Goal: Task Accomplishment & Management: Complete application form

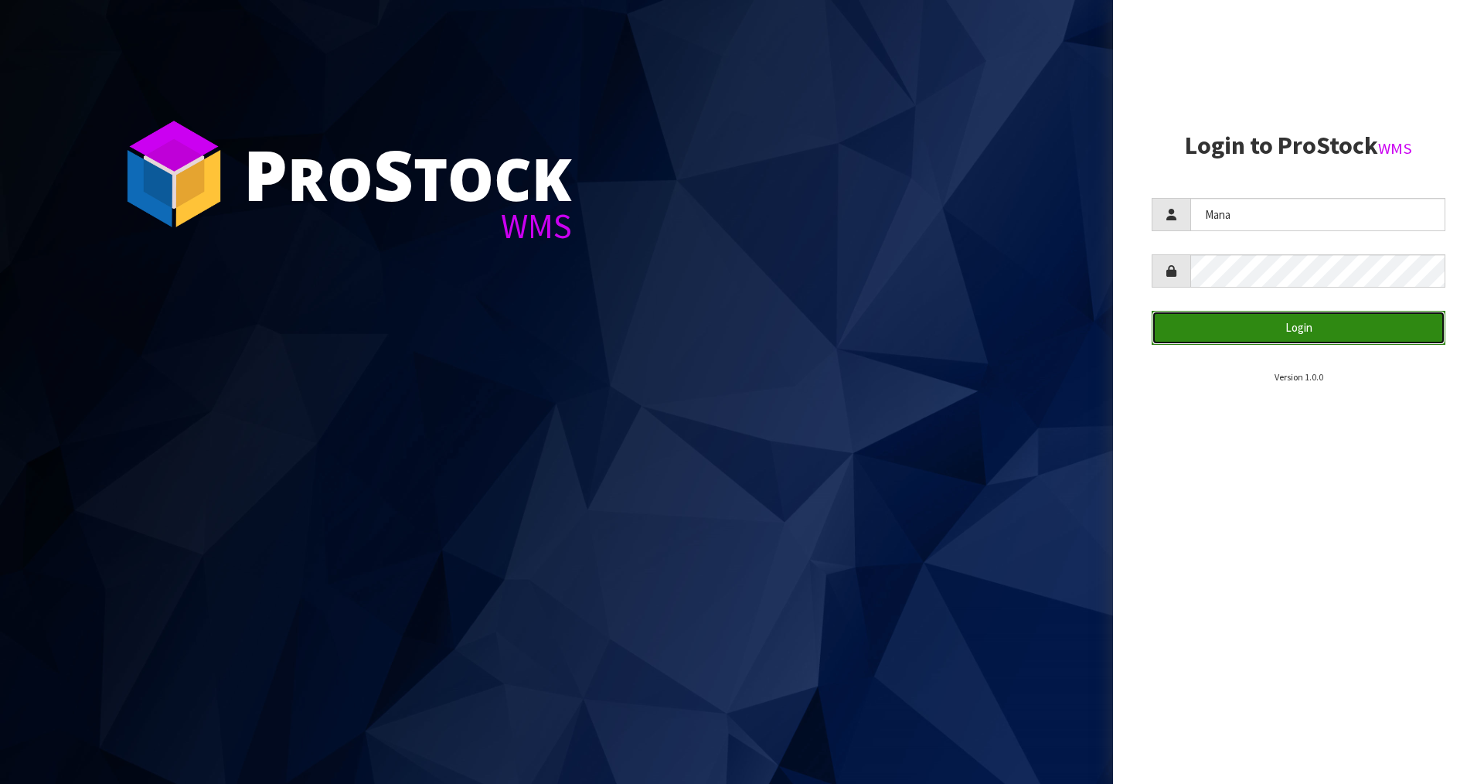
click at [1298, 322] on button "Login" at bounding box center [1299, 327] width 294 height 33
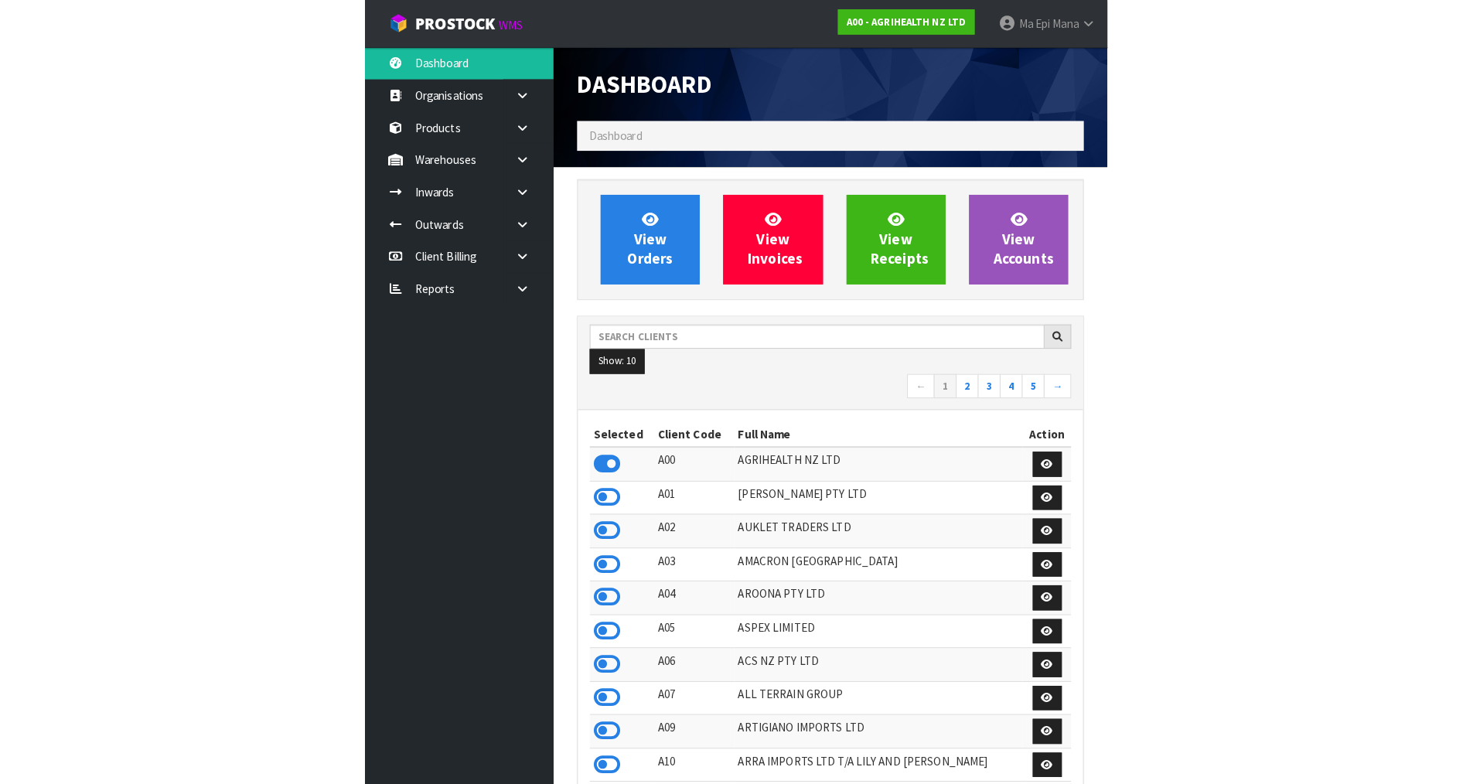
scroll to position [1171, 632]
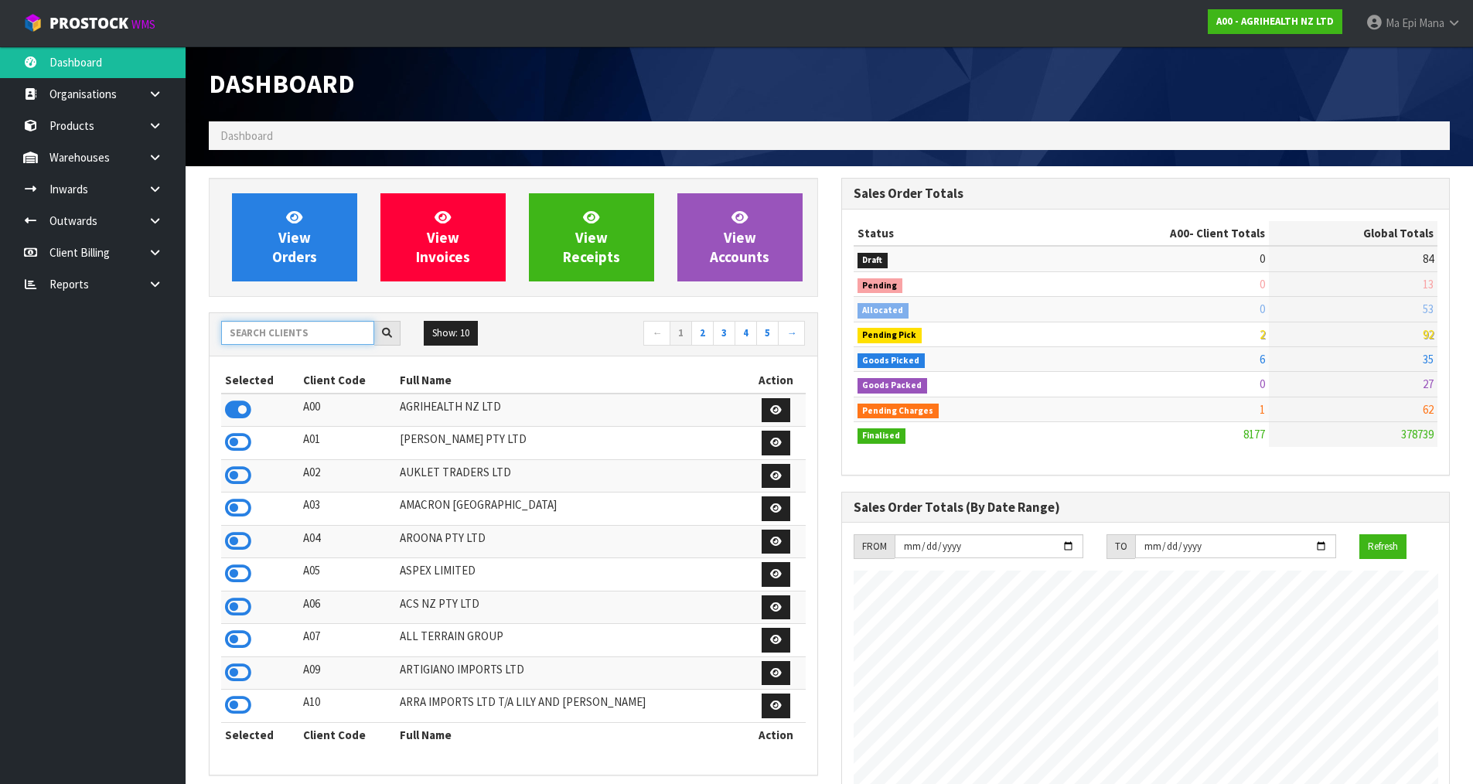
click at [298, 333] on input "text" at bounding box center [297, 333] width 153 height 24
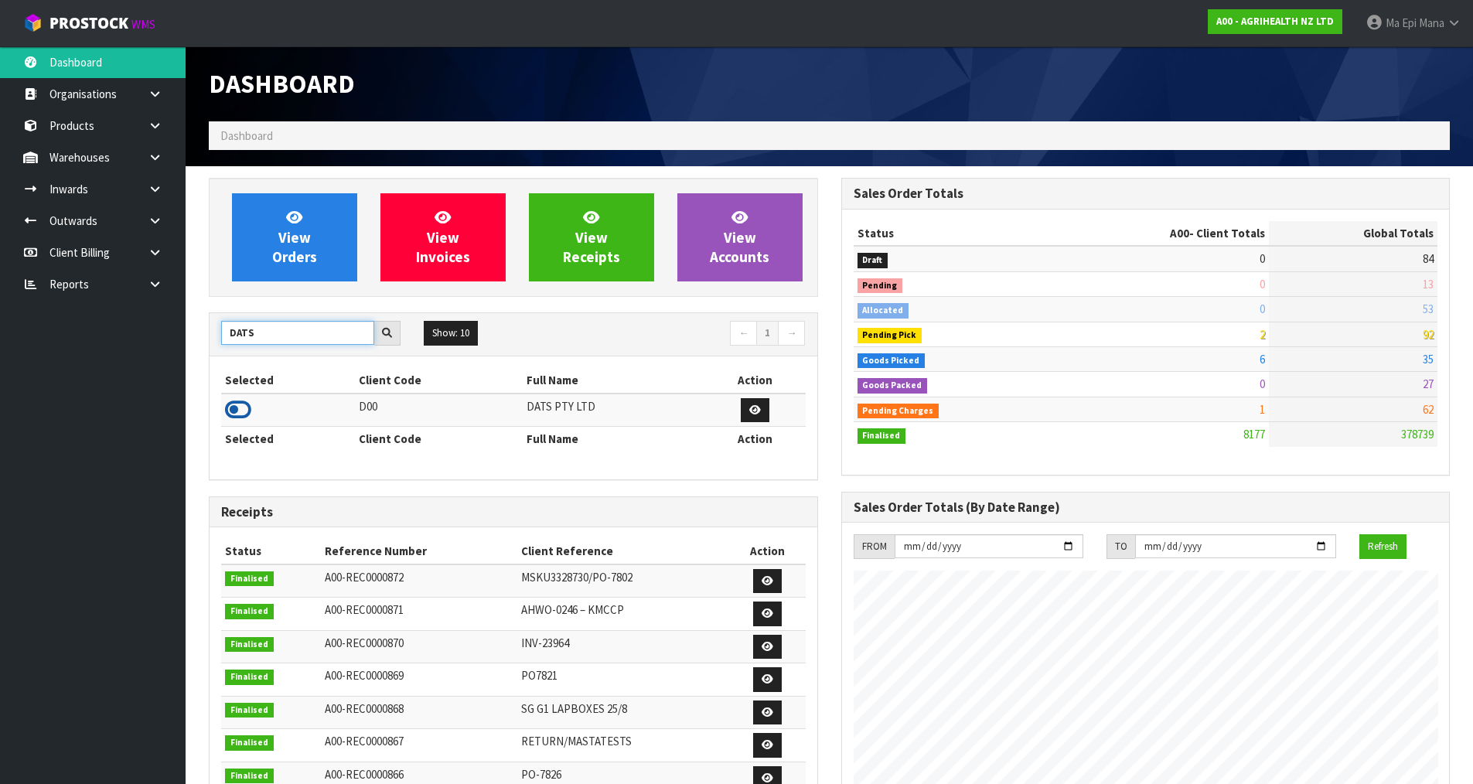
type input "DATS"
click at [245, 411] on icon at bounding box center [238, 409] width 26 height 23
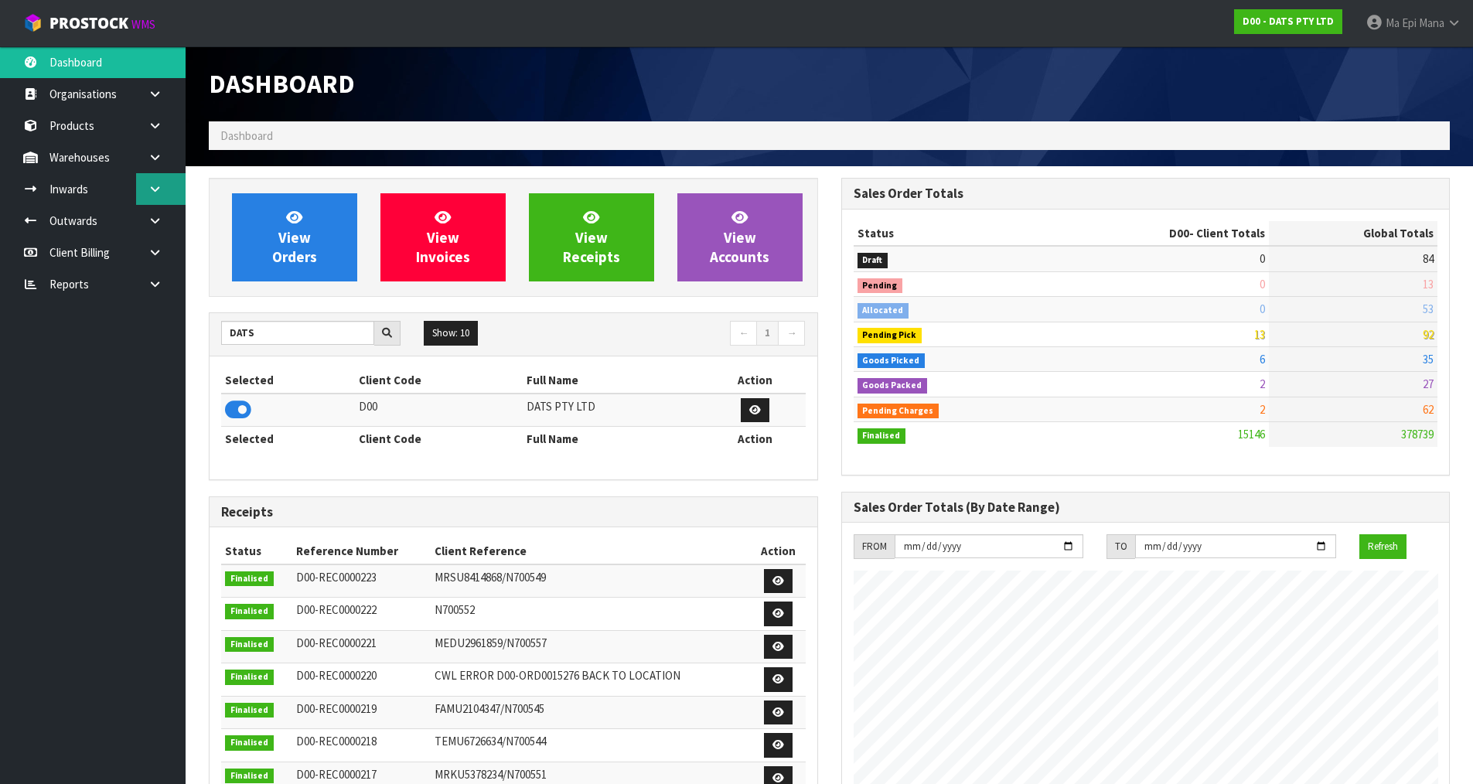
click at [163, 190] on link at bounding box center [160, 189] width 49 height 32
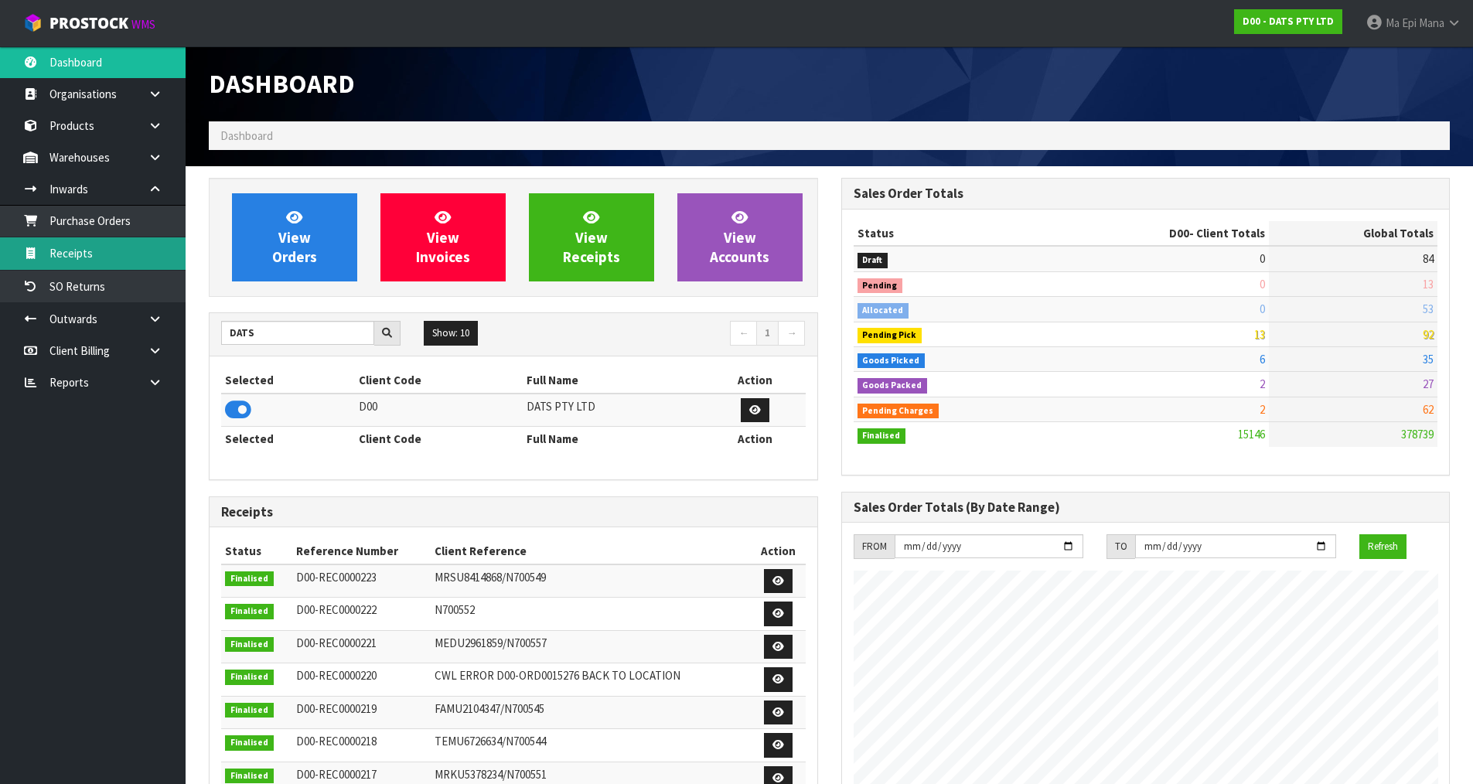
click at [154, 257] on link "Receipts" at bounding box center [93, 253] width 186 height 32
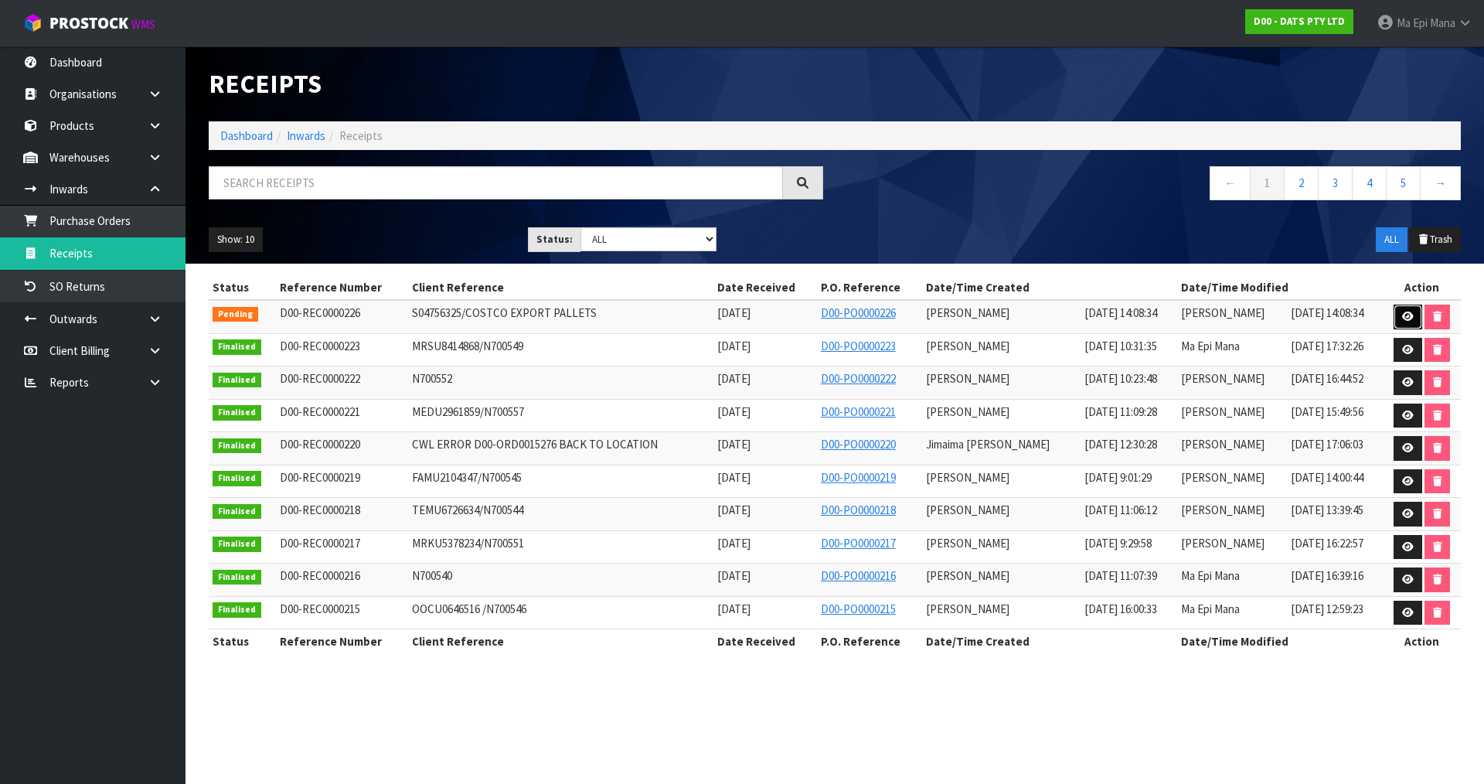
click at [1402, 315] on icon at bounding box center [1408, 317] width 12 height 10
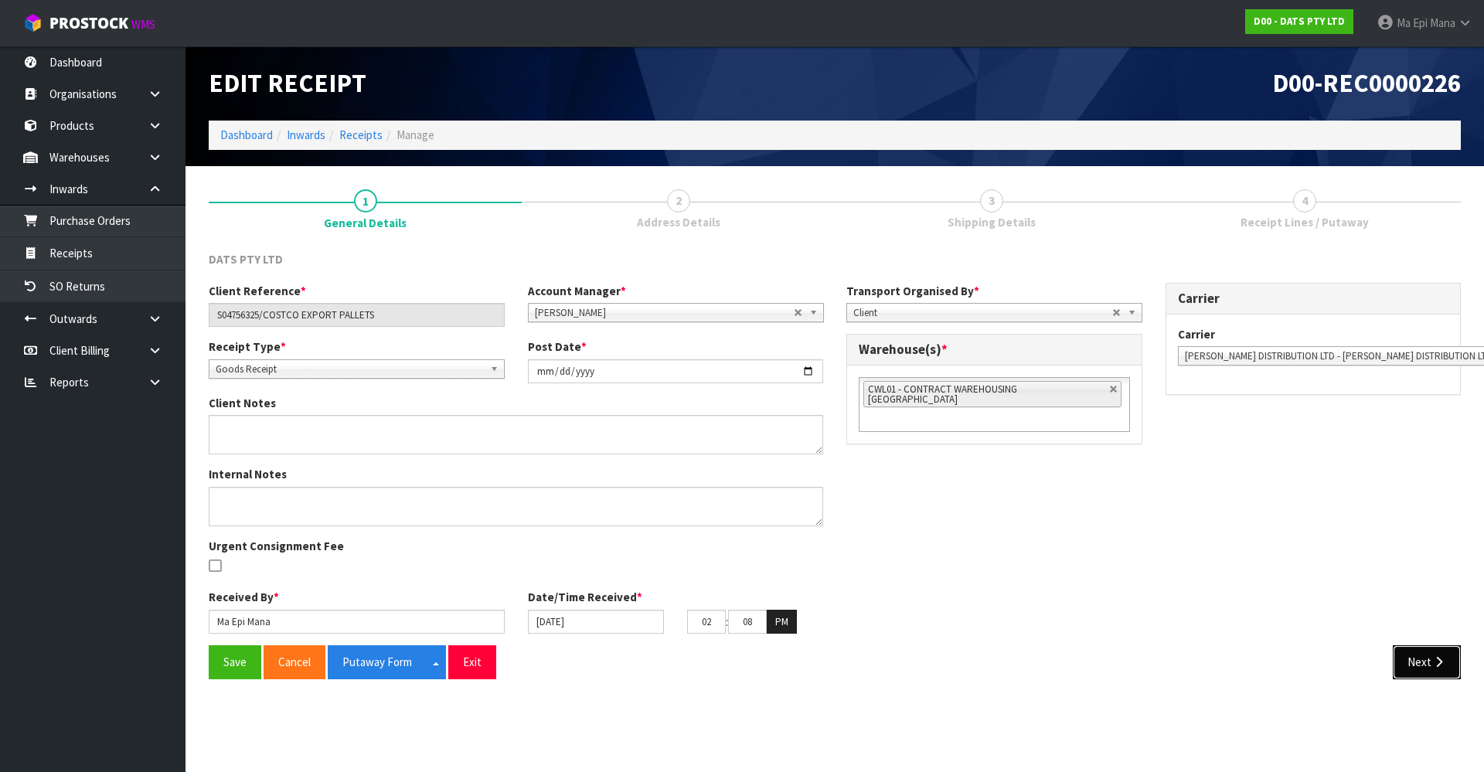
click at [1450, 666] on button "Next" at bounding box center [1427, 662] width 68 height 33
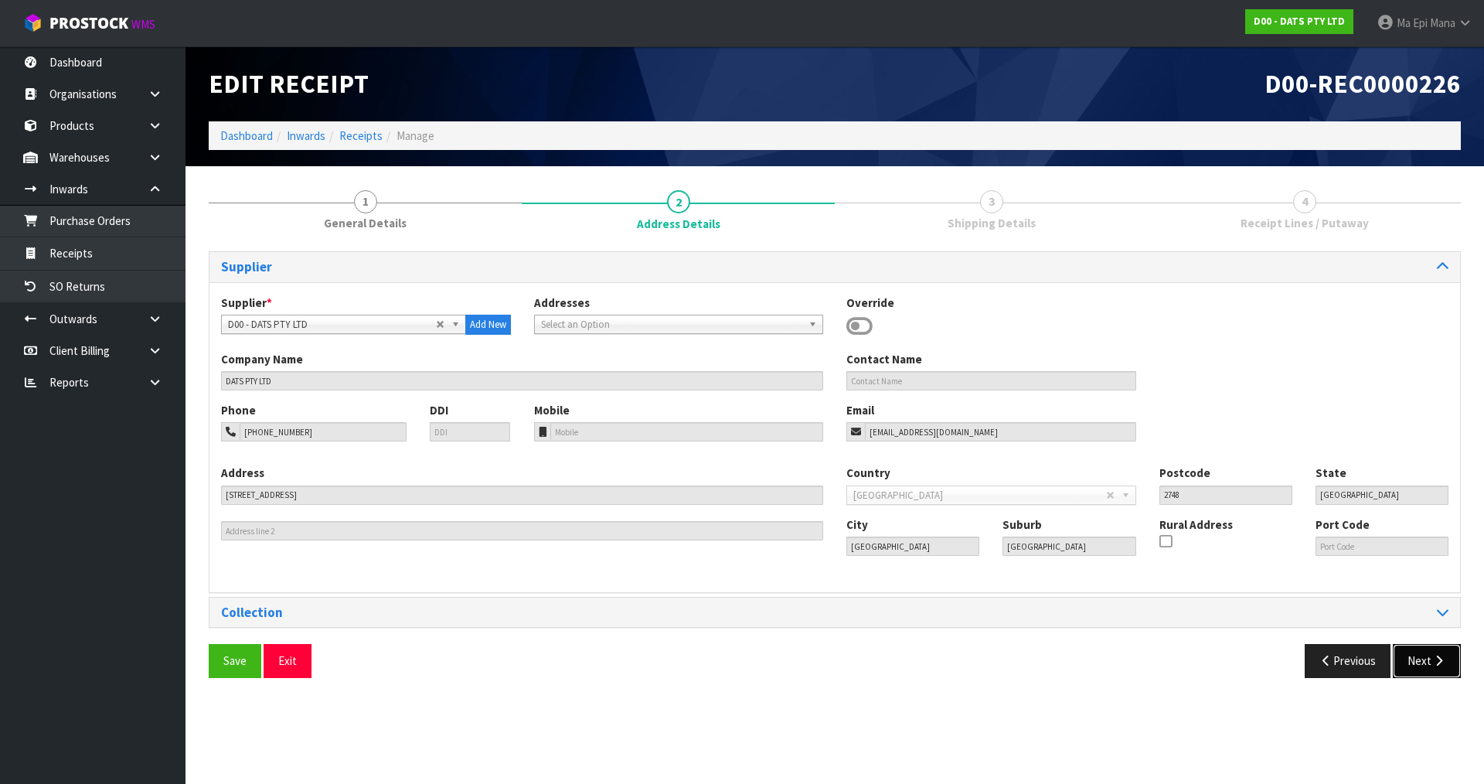
click at [1450, 666] on button "Next" at bounding box center [1427, 660] width 68 height 33
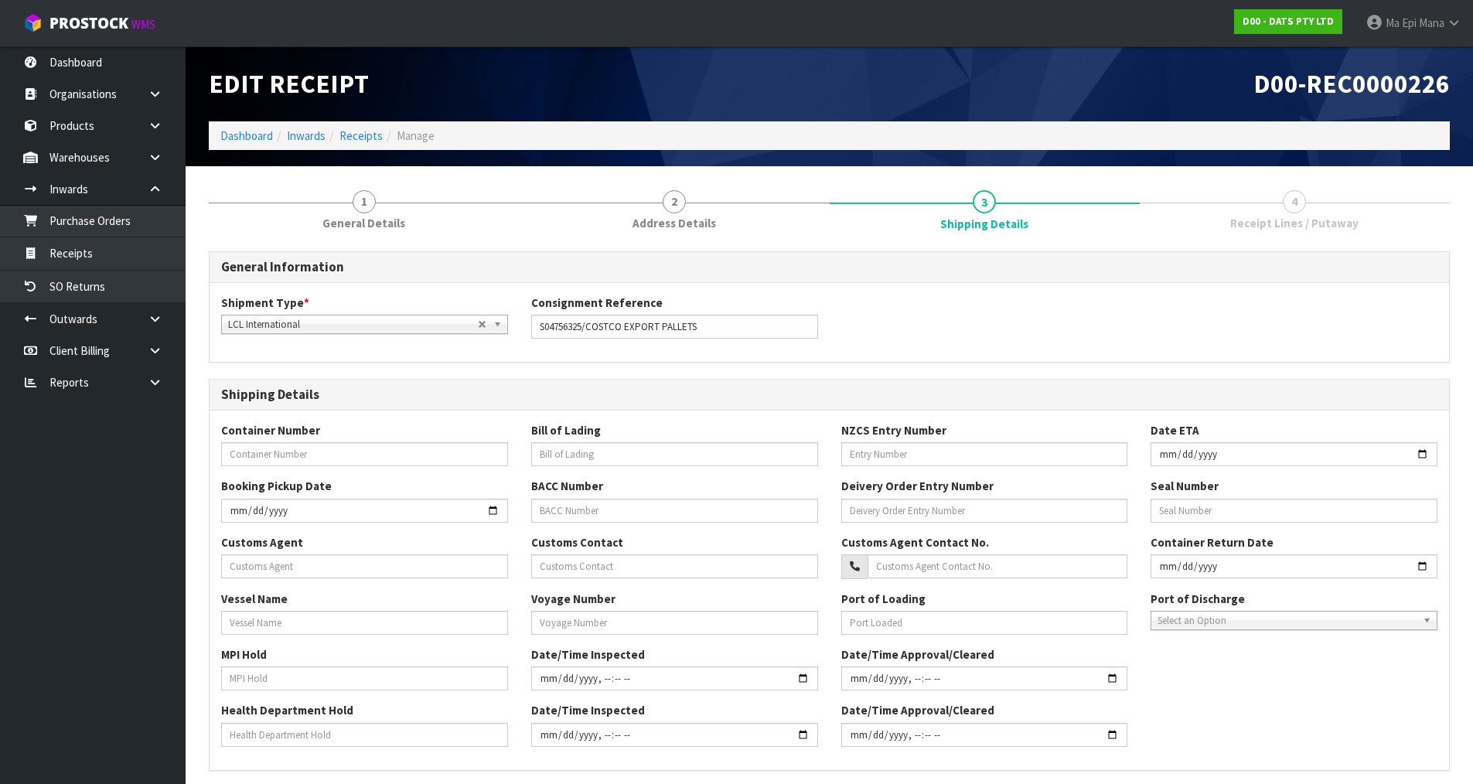
scroll to position [294, 0]
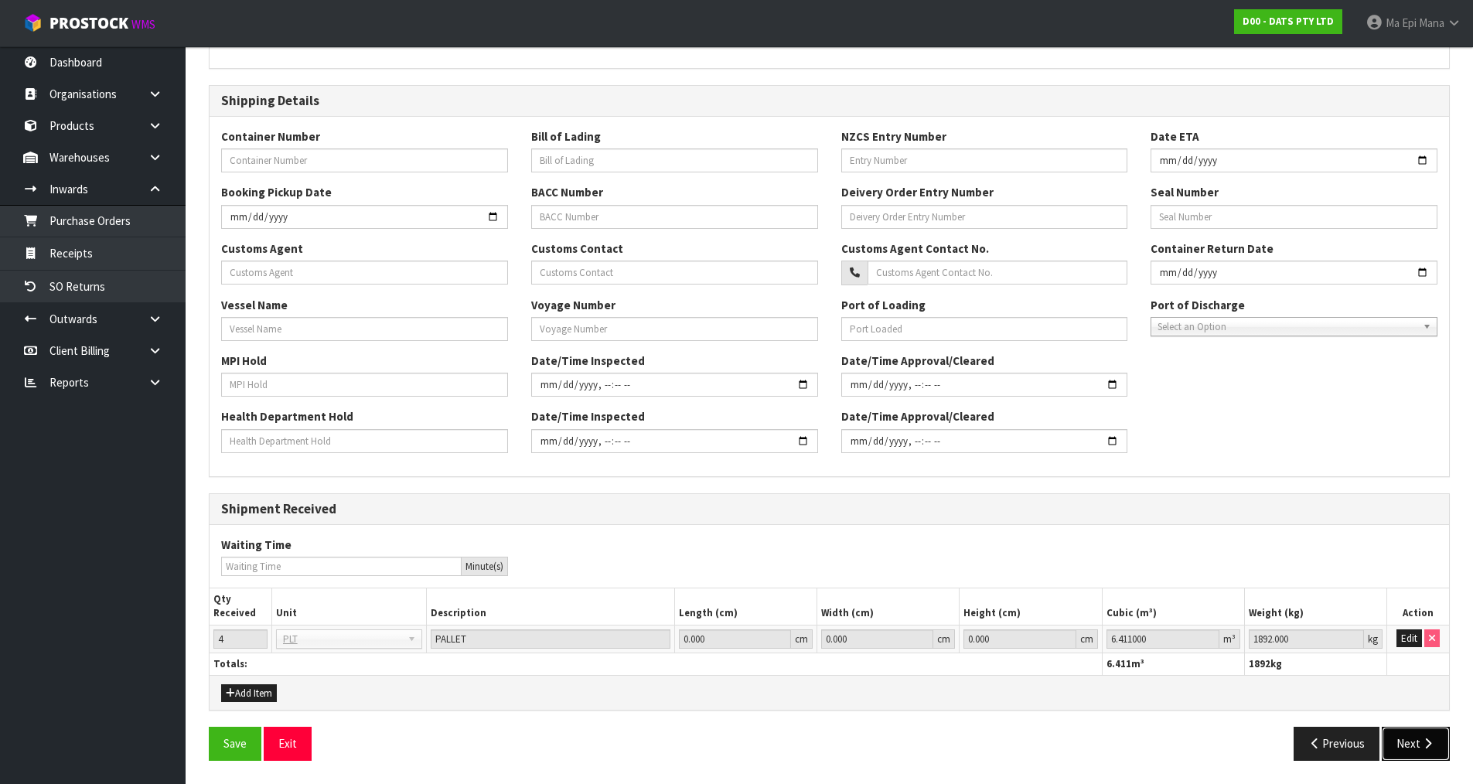
click at [1424, 751] on button "Next" at bounding box center [1416, 743] width 68 height 33
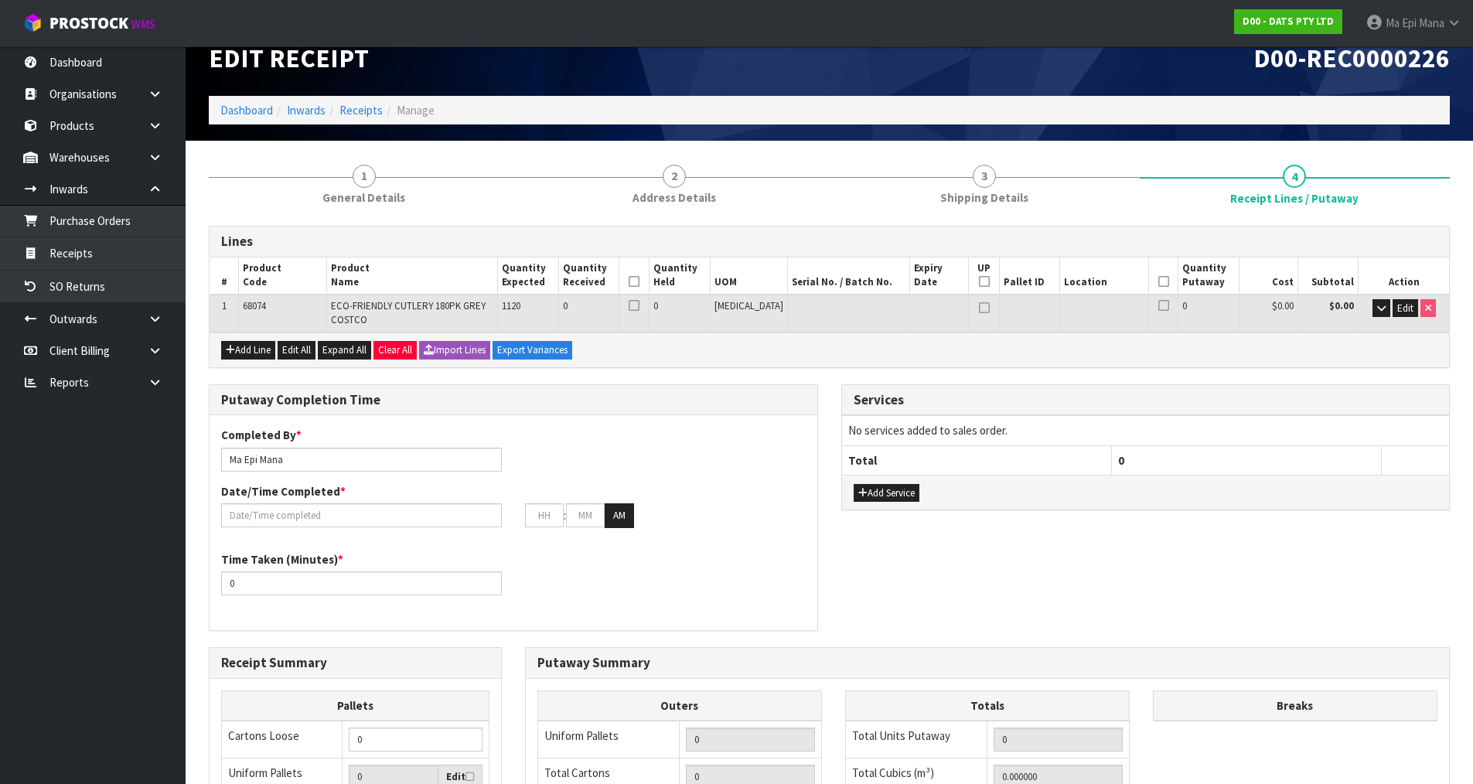
scroll to position [15, 0]
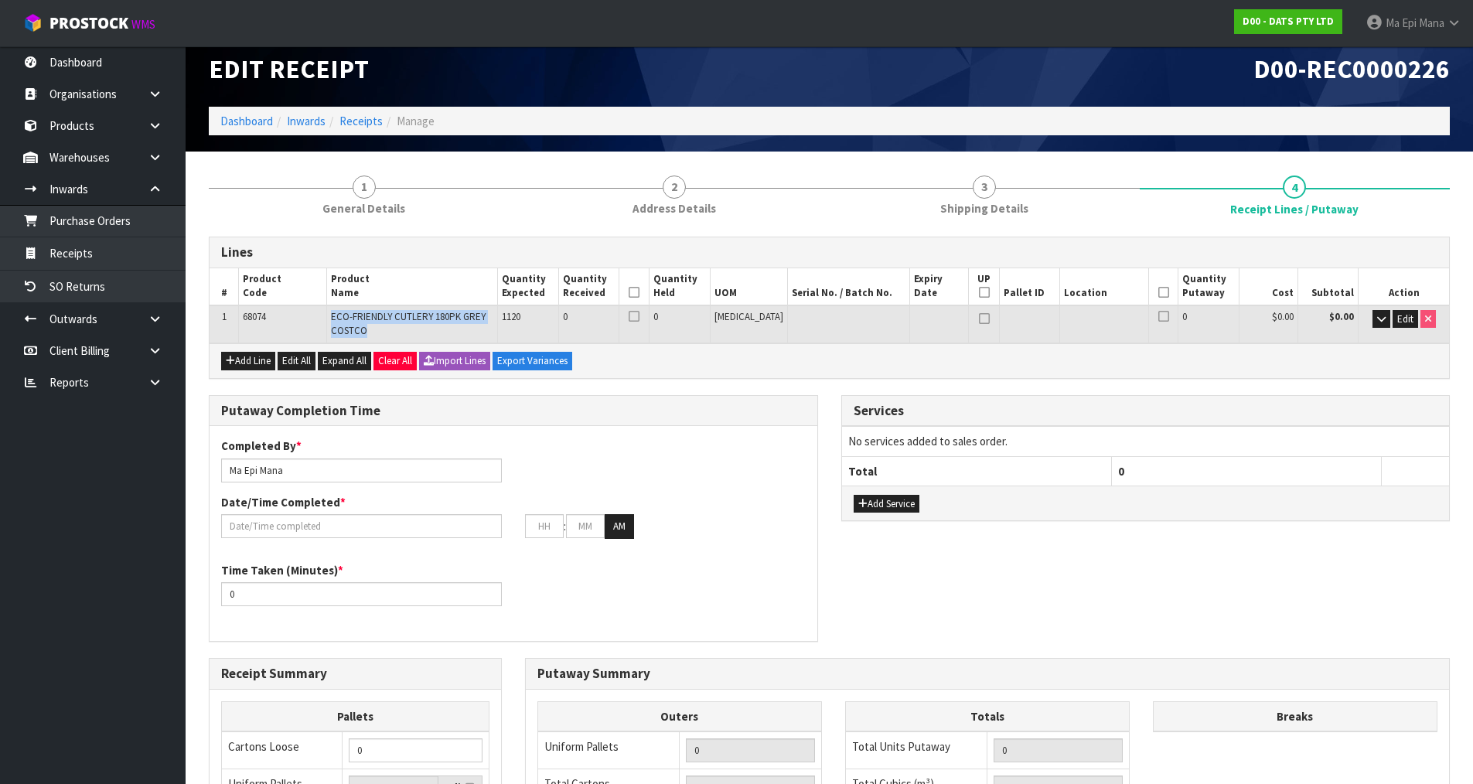
drag, startPoint x: 393, startPoint y: 332, endPoint x: 339, endPoint y: 312, distance: 57.5
click at [339, 312] on td "ECO-FRIENDLY CUTLERY 180PK GREY COSTCO" at bounding box center [411, 323] width 171 height 37
copy span "ECO-FRIENDLY CUTLERY 180PK GREY COSTCO"
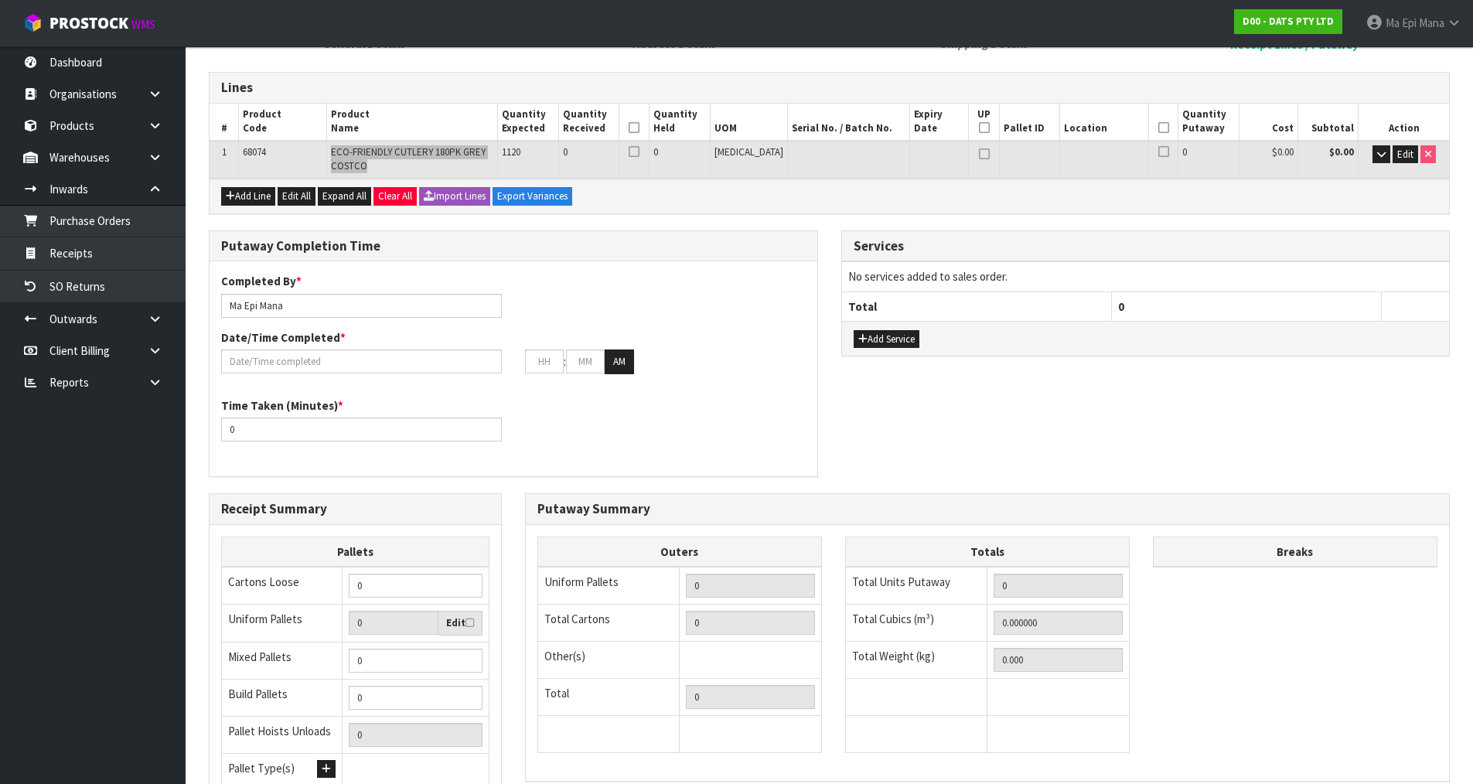
scroll to position [324, 0]
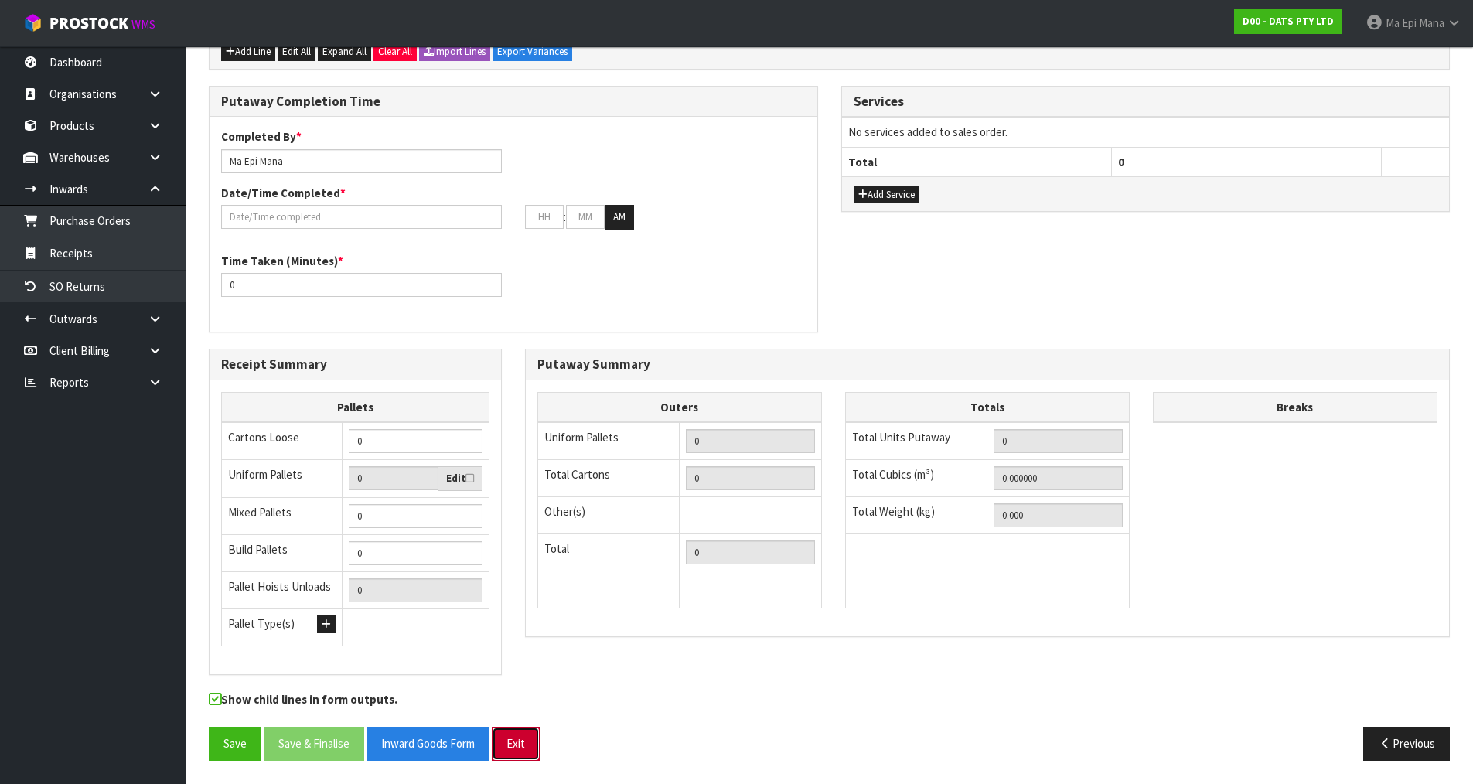
click at [537, 745] on button "Exit" at bounding box center [516, 743] width 48 height 33
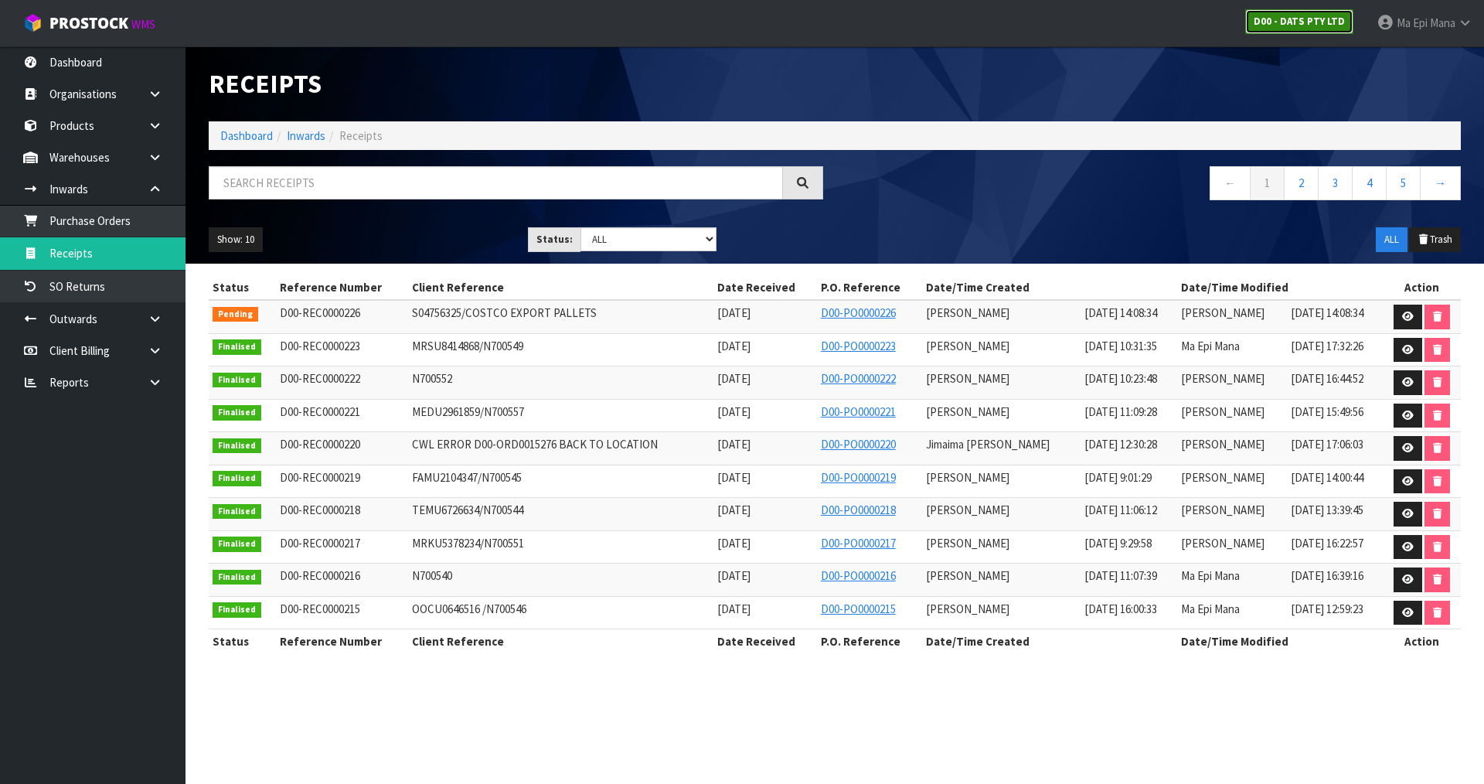
click at [1277, 27] on strong "D00 - DATS PTY LTD" at bounding box center [1299, 21] width 91 height 13
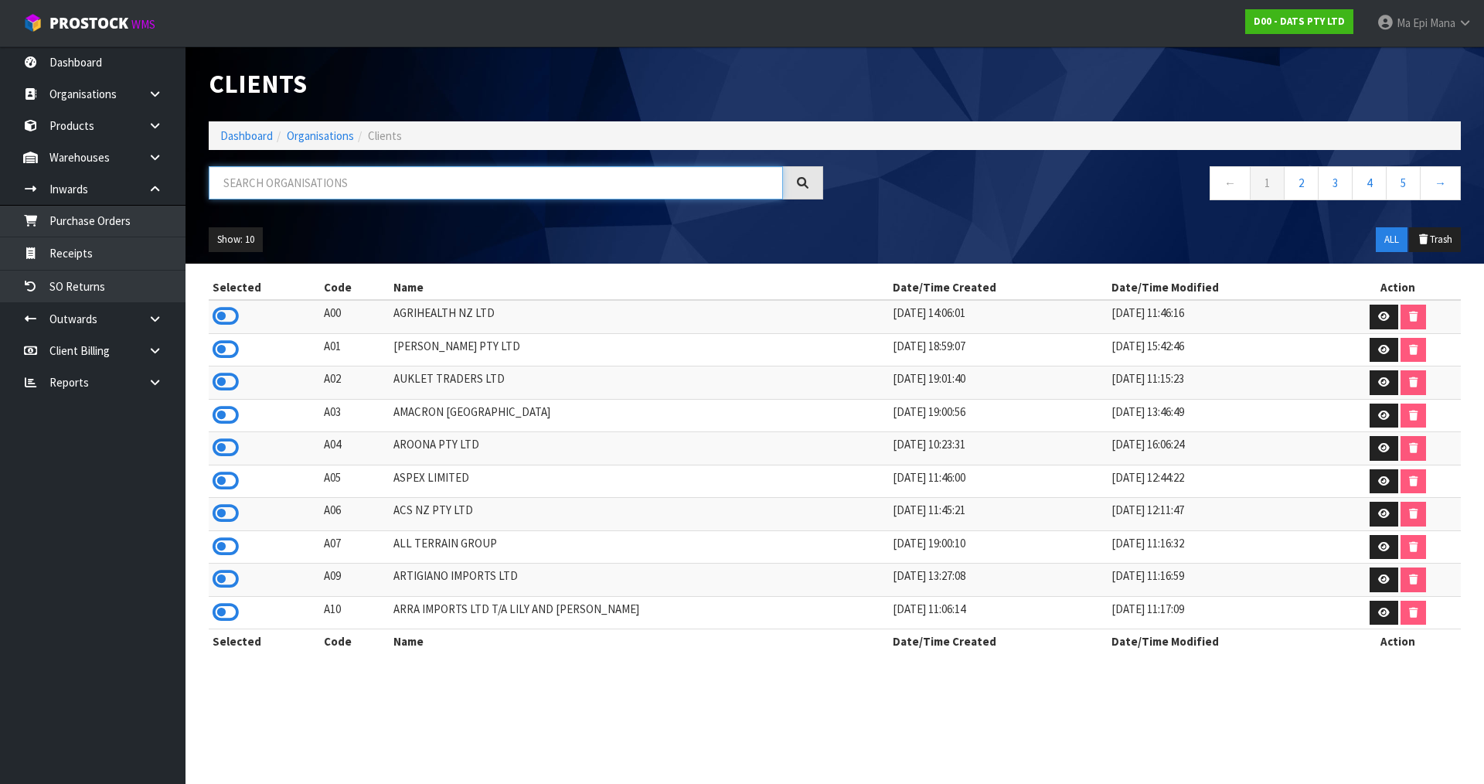
click at [405, 174] on input "text" at bounding box center [496, 182] width 574 height 33
click at [1311, 20] on strong "D00 - DATS PTY LTD" at bounding box center [1299, 21] width 91 height 13
click at [329, 181] on input "text" at bounding box center [496, 182] width 574 height 33
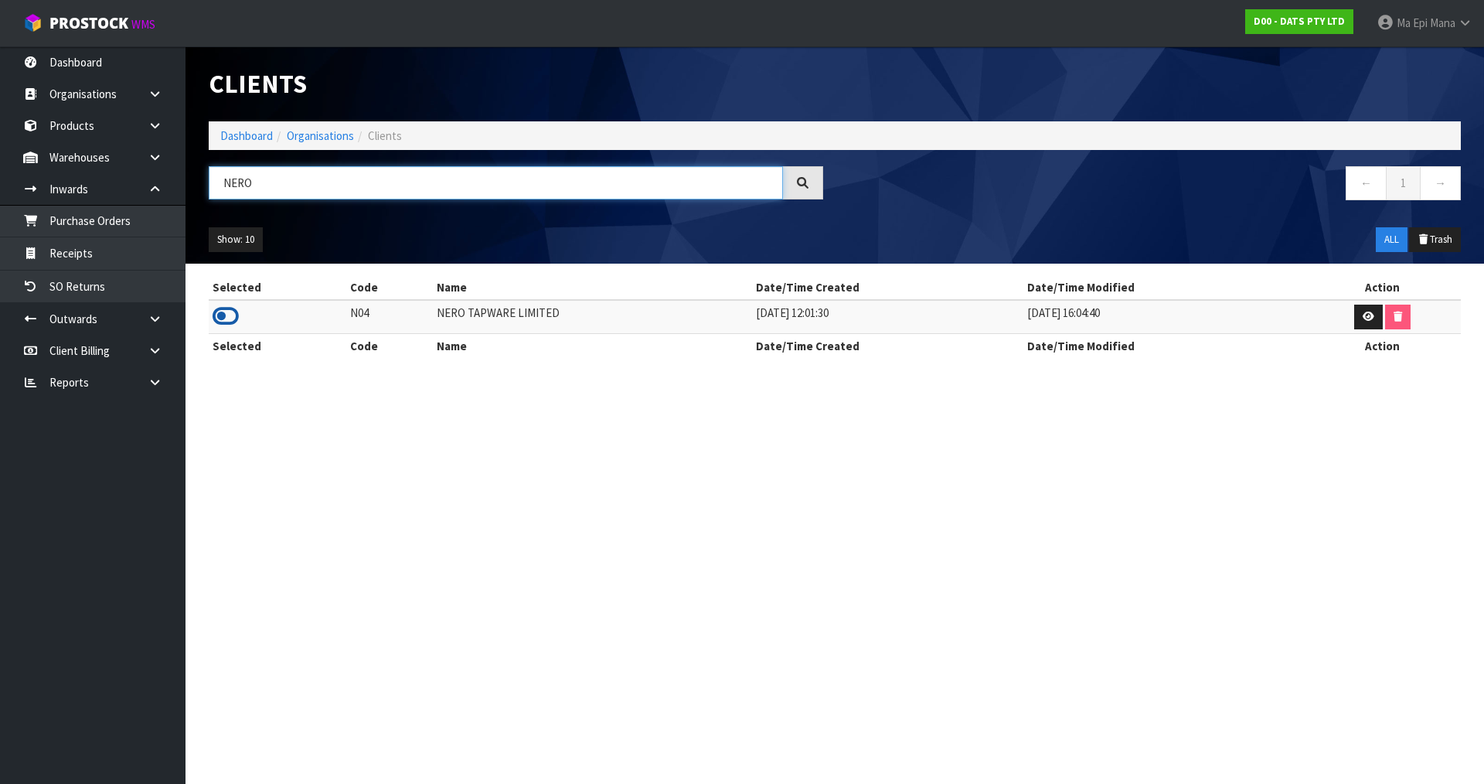
type input "NERO"
click at [227, 317] on icon at bounding box center [226, 316] width 26 height 23
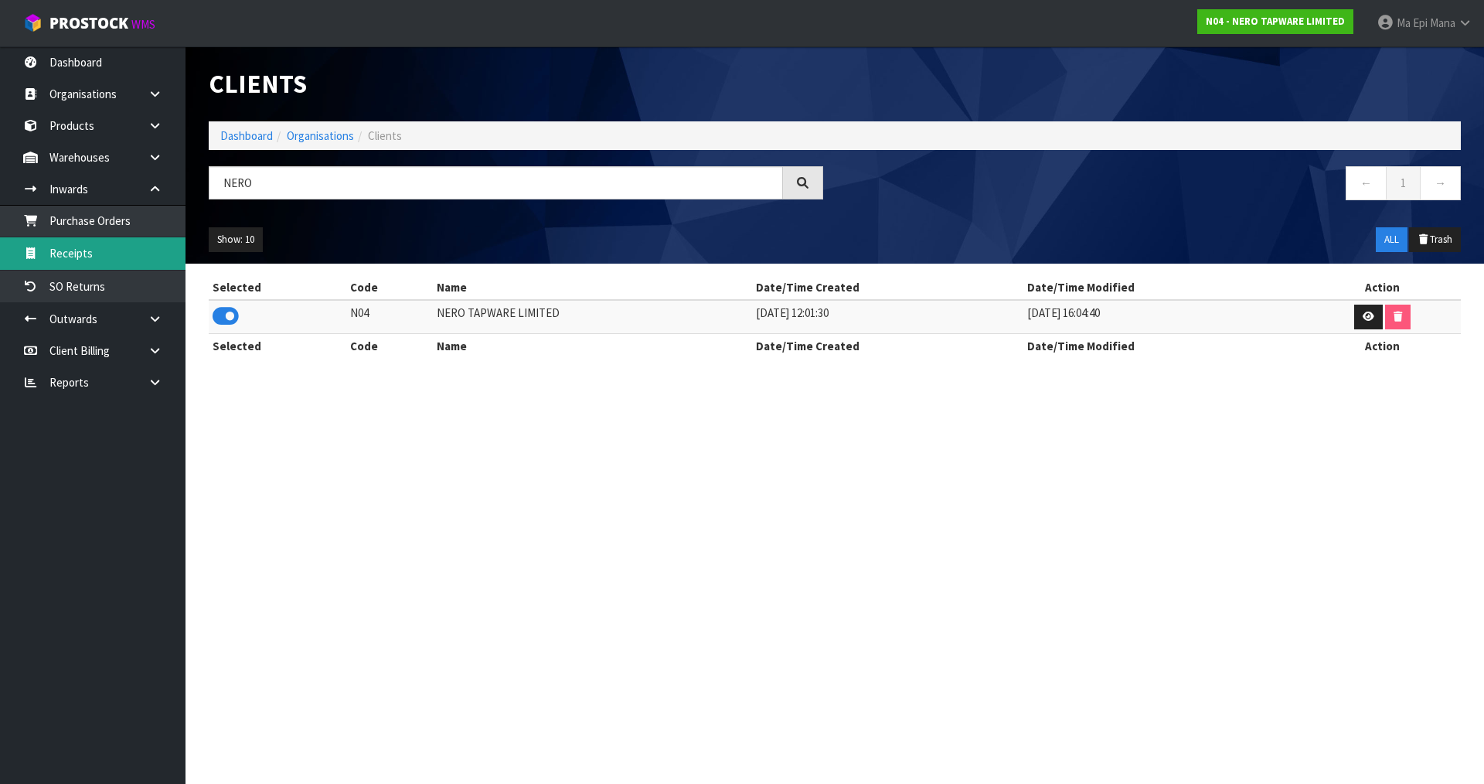
click at [121, 256] on link "Receipts" at bounding box center [93, 253] width 186 height 32
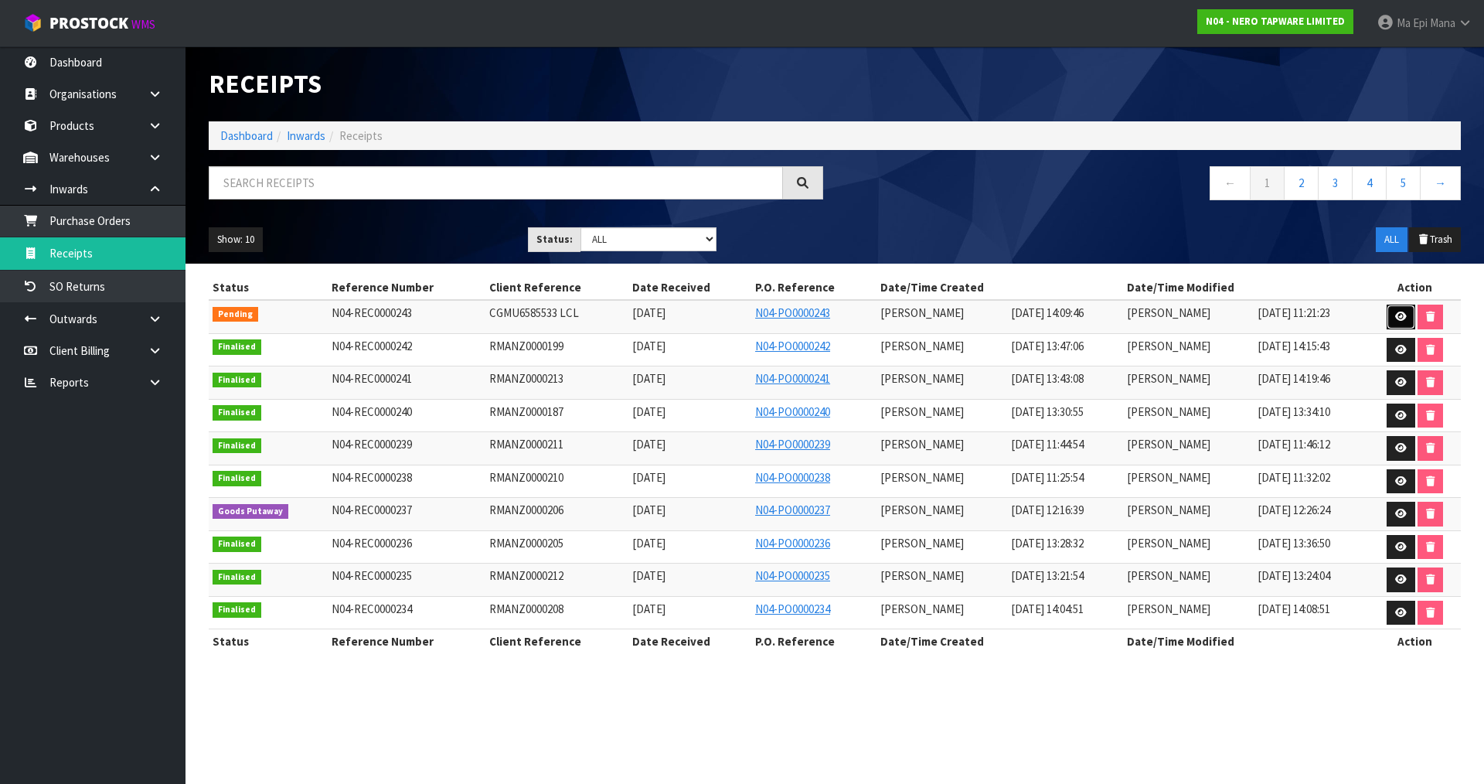
click at [1390, 315] on link at bounding box center [1401, 317] width 29 height 25
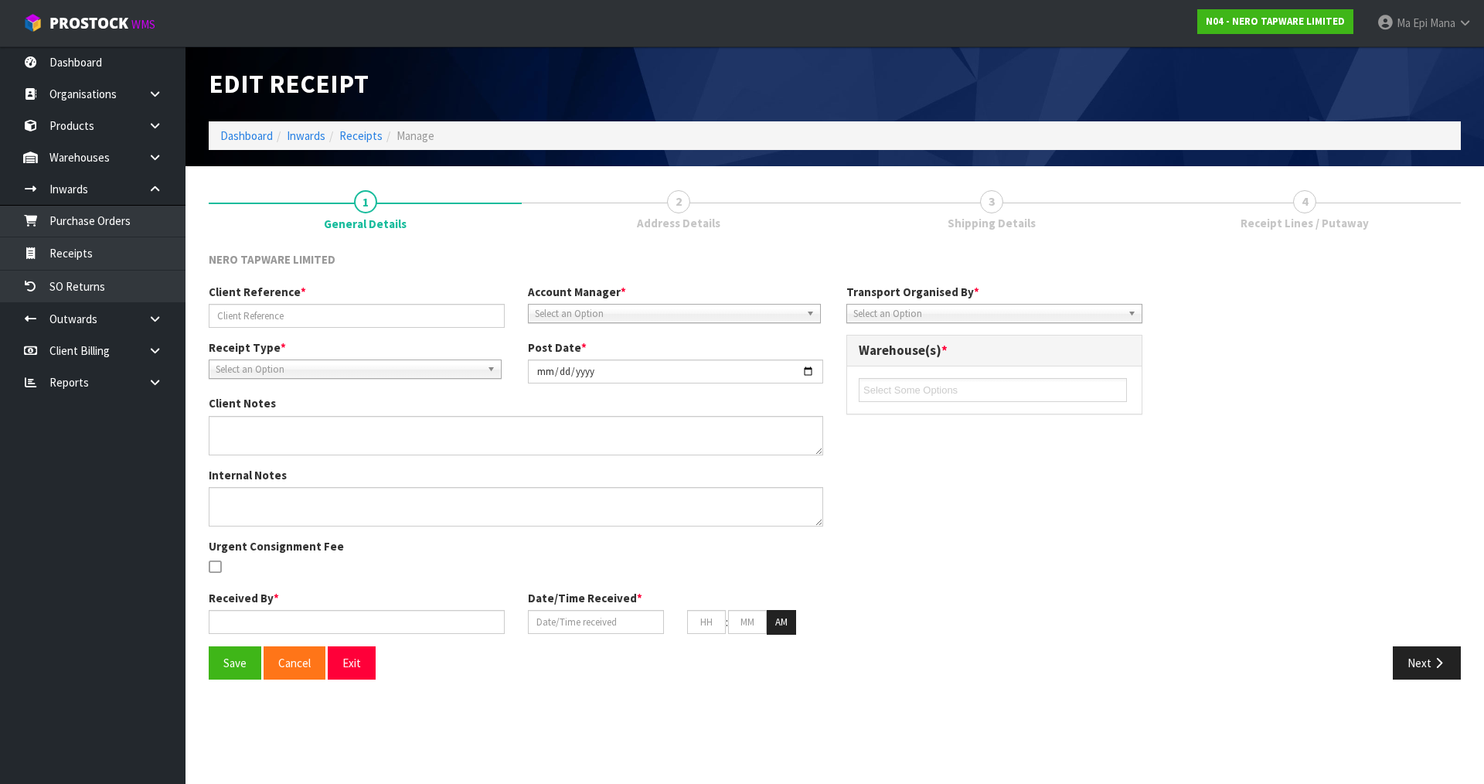
type input "CGMU6585533 LCL"
type input "[DATE]"
type input "[PERSON_NAME]"
type input "[DATE]"
type input "02"
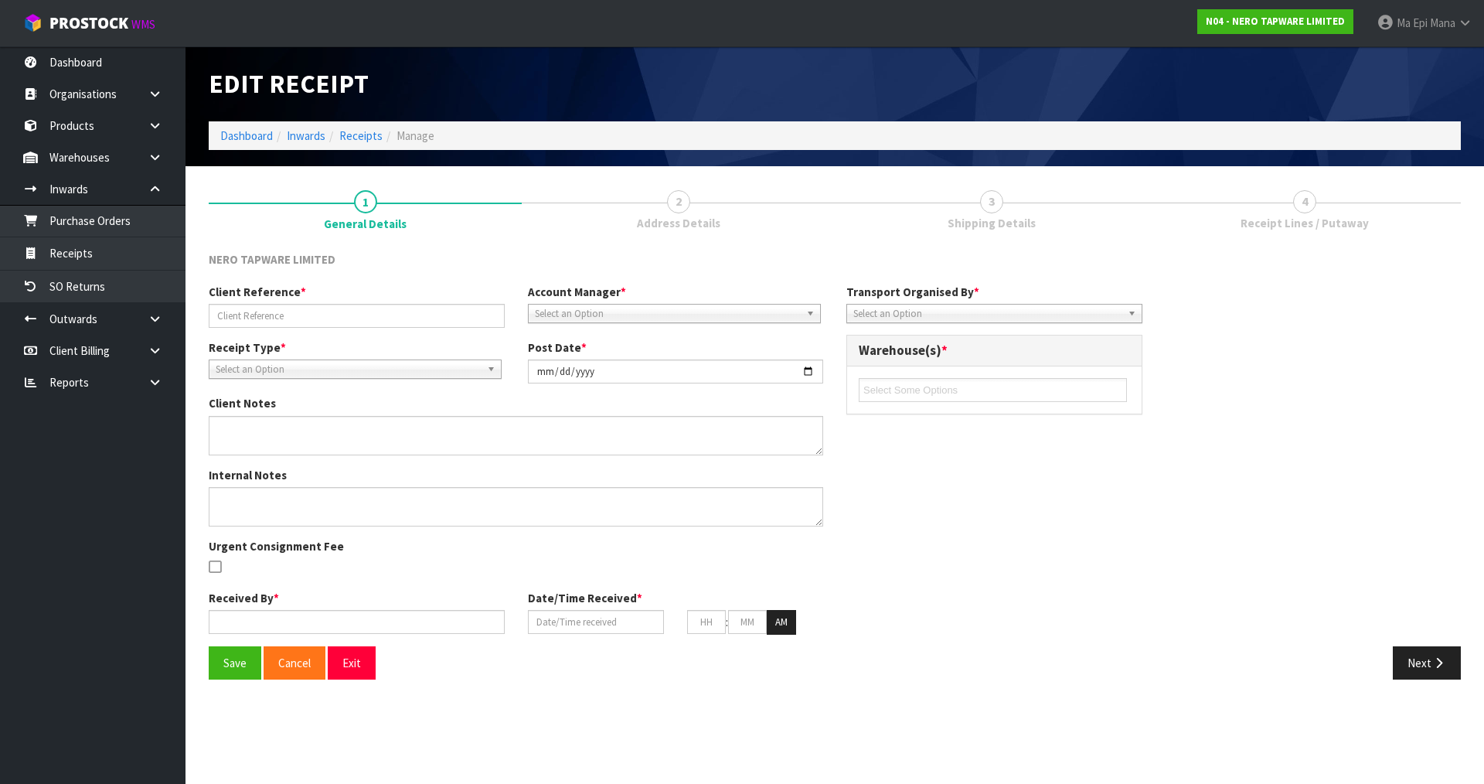
type input "09"
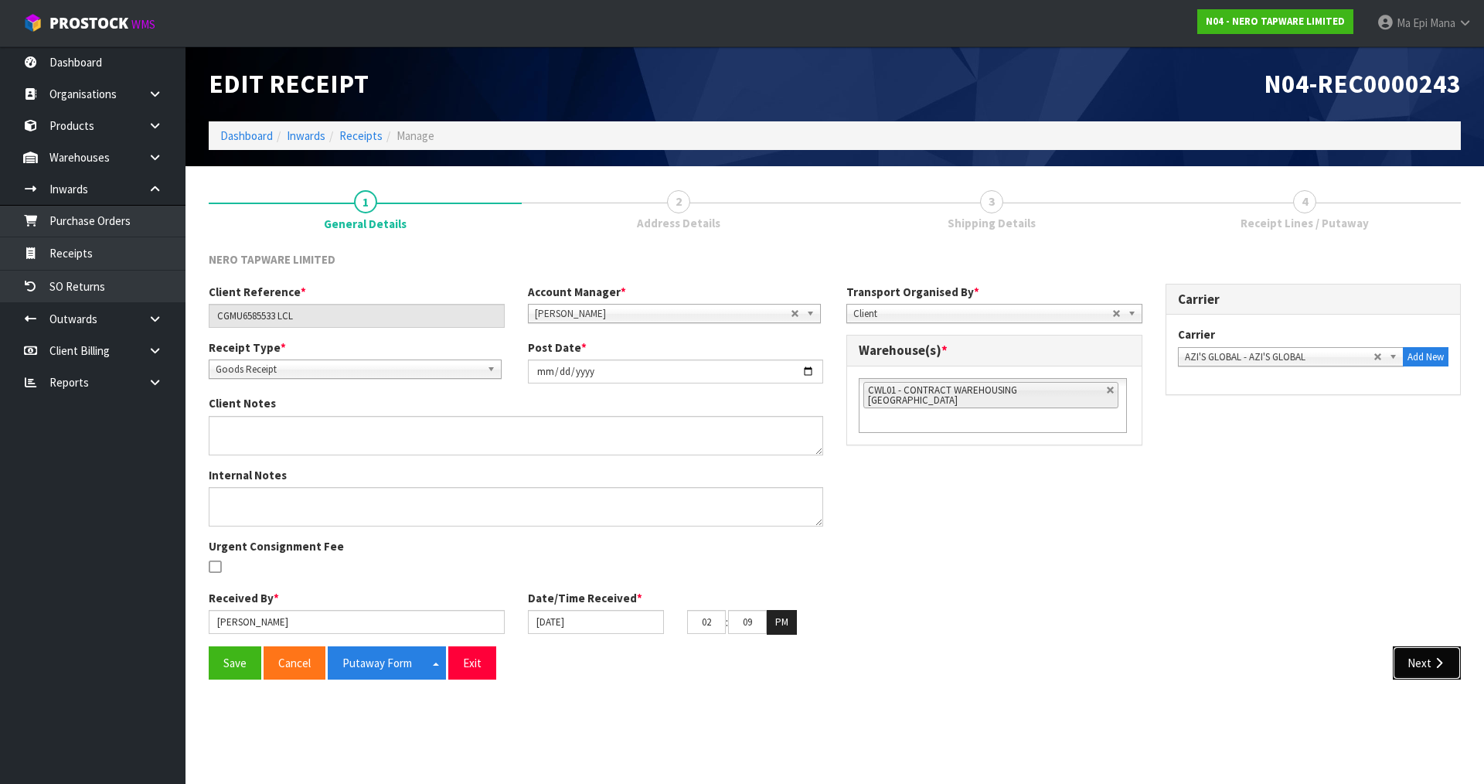
click at [1431, 668] on button "Next" at bounding box center [1427, 662] width 68 height 33
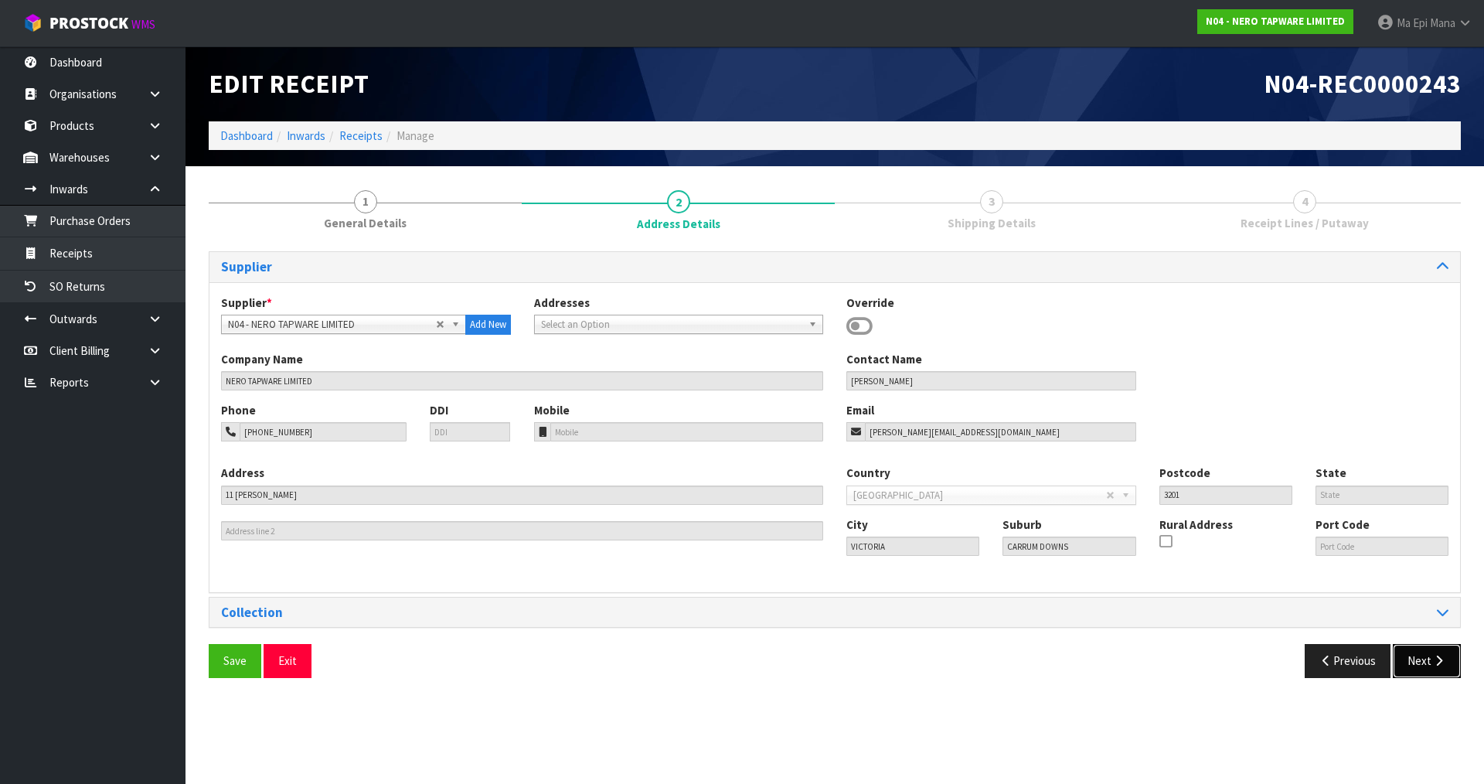
click at [1431, 668] on button "Next" at bounding box center [1427, 660] width 68 height 33
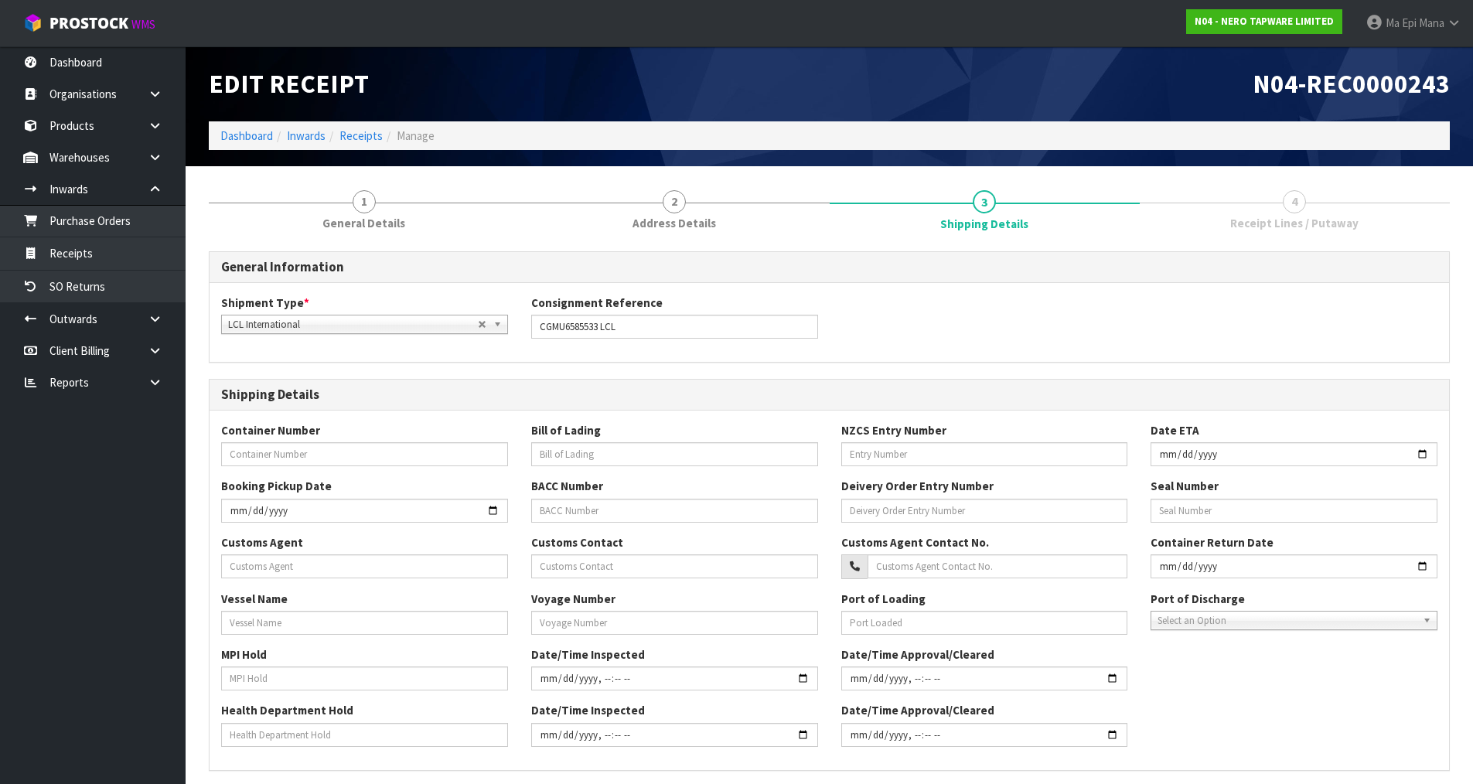
scroll to position [294, 0]
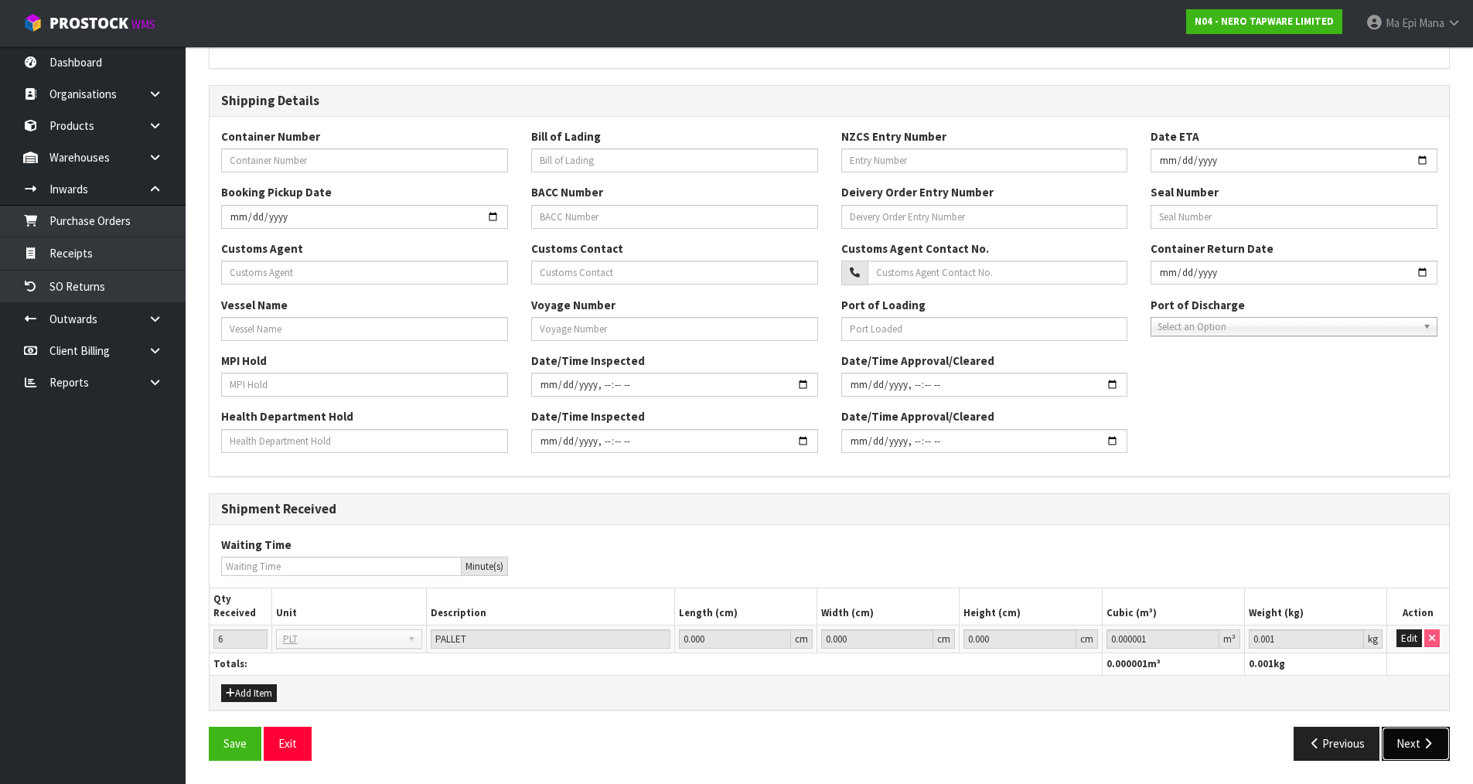
click at [1429, 742] on icon "button" at bounding box center [1427, 744] width 15 height 12
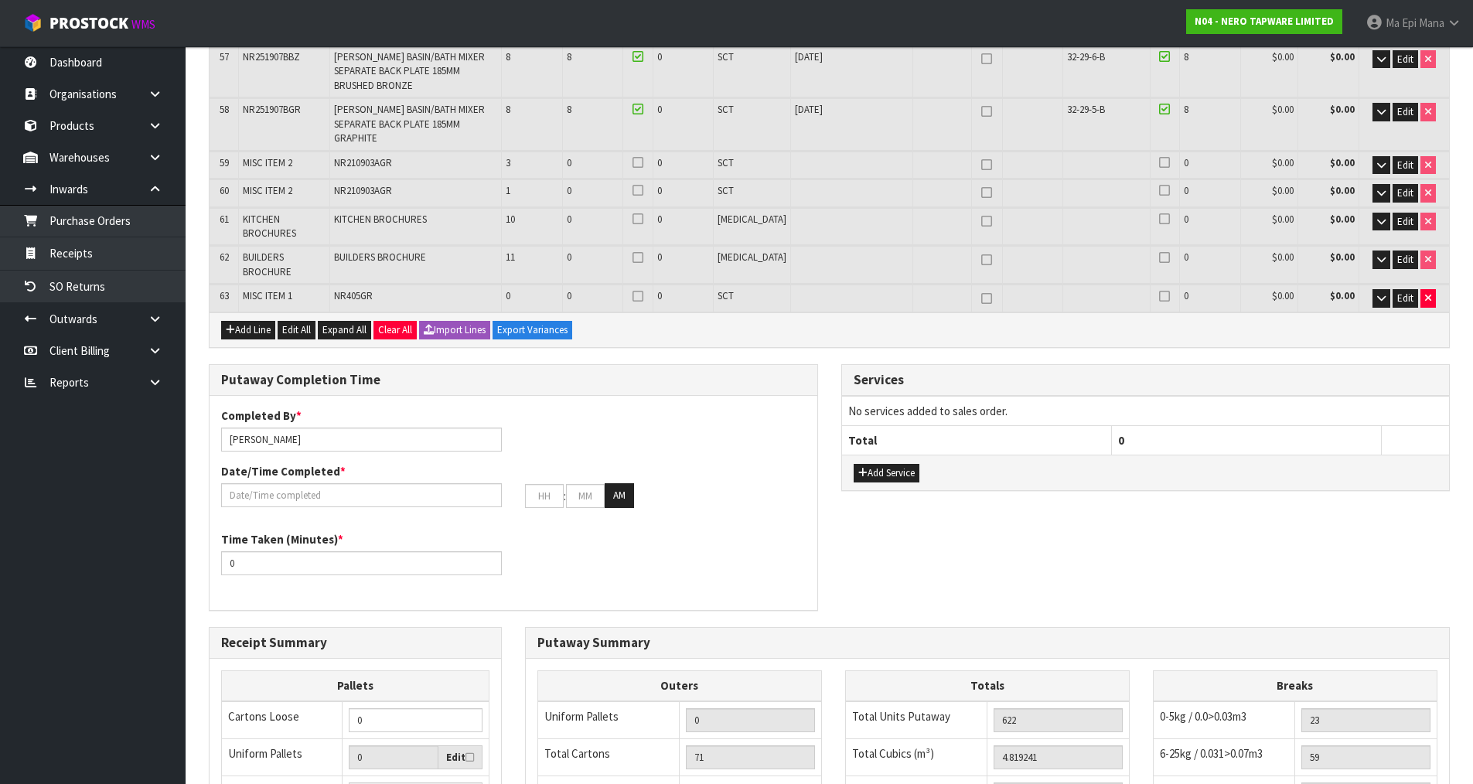
scroll to position [2519, 0]
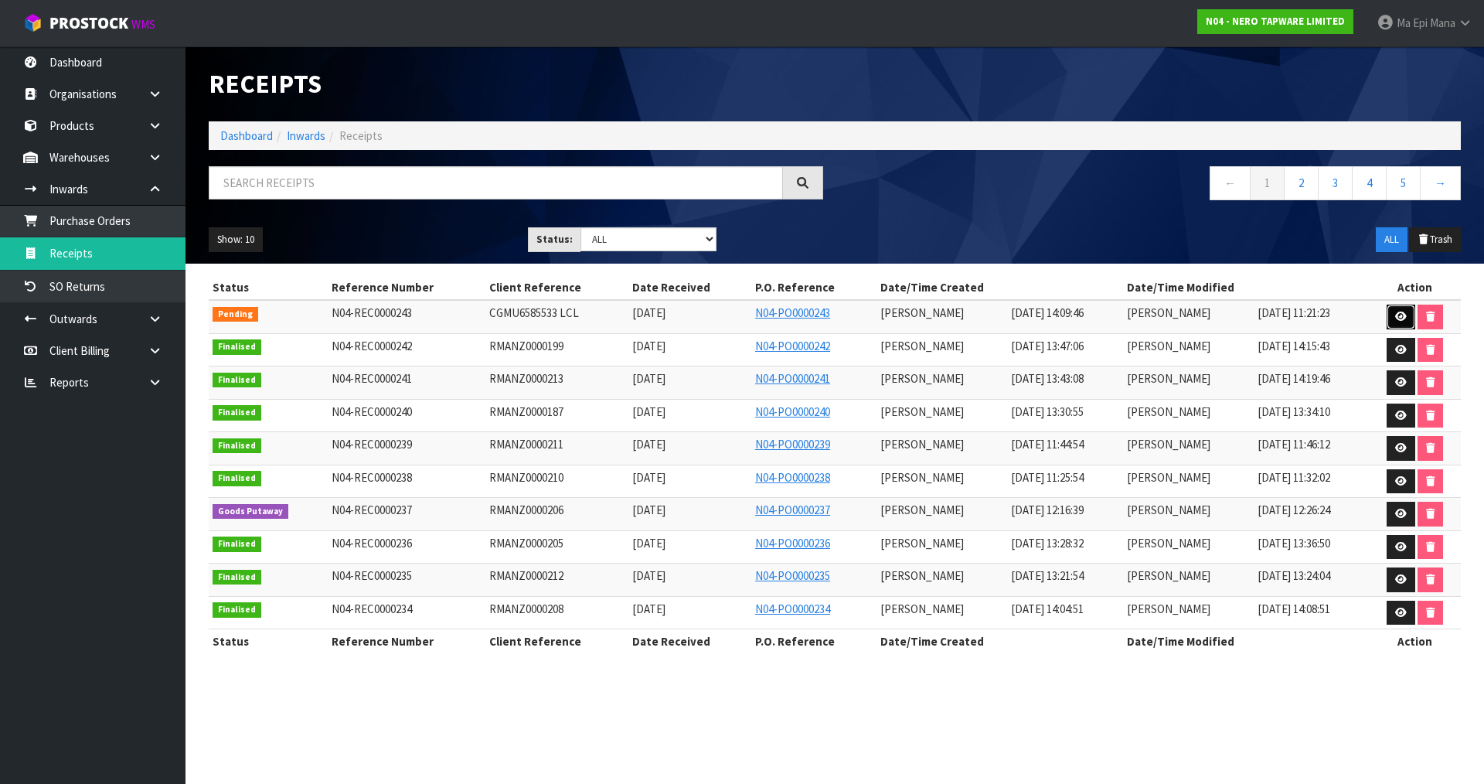
click at [1397, 312] on icon at bounding box center [1401, 317] width 12 height 10
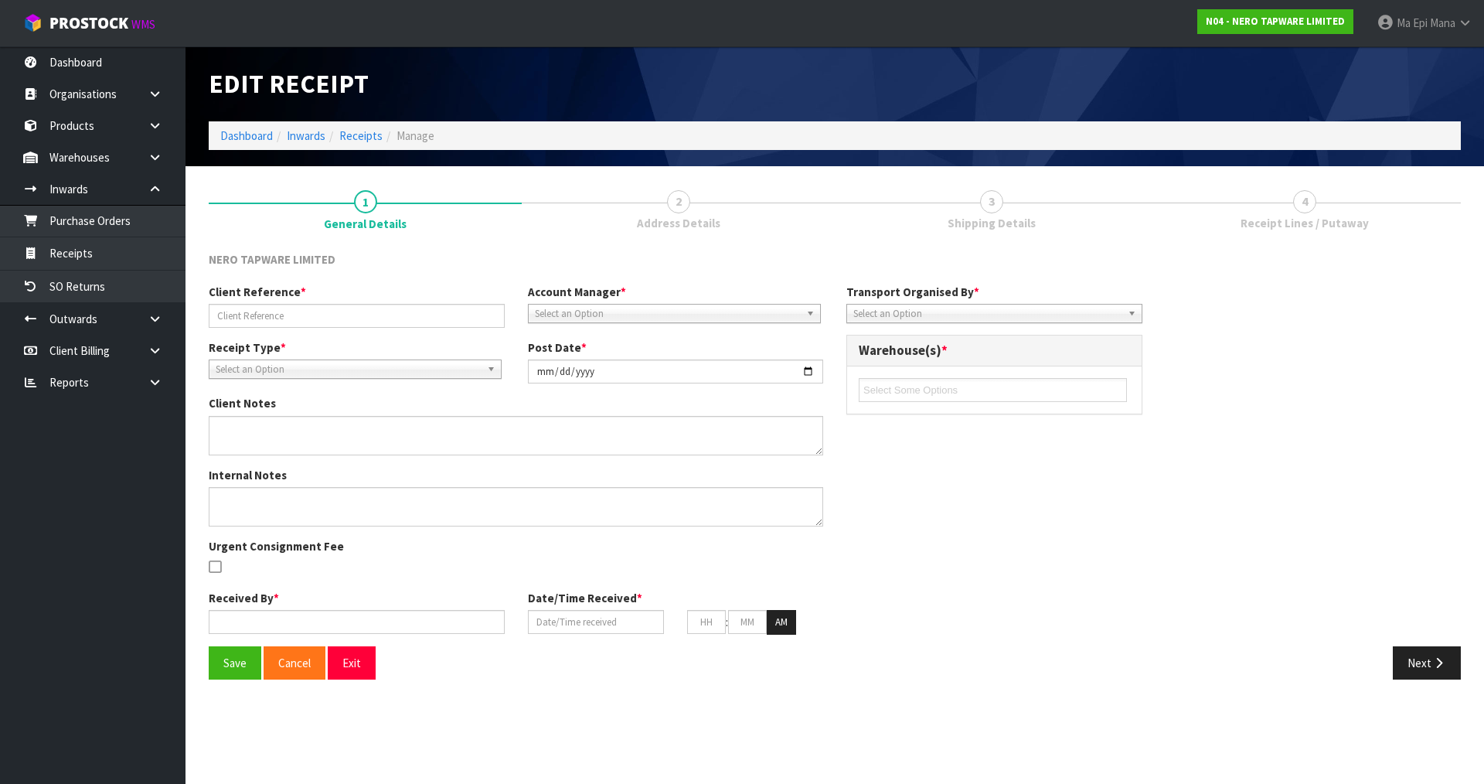
type input "CGMU6585533 LCL"
type input "[DATE]"
type input "[PERSON_NAME]"
type input "[DATE]"
type input "02"
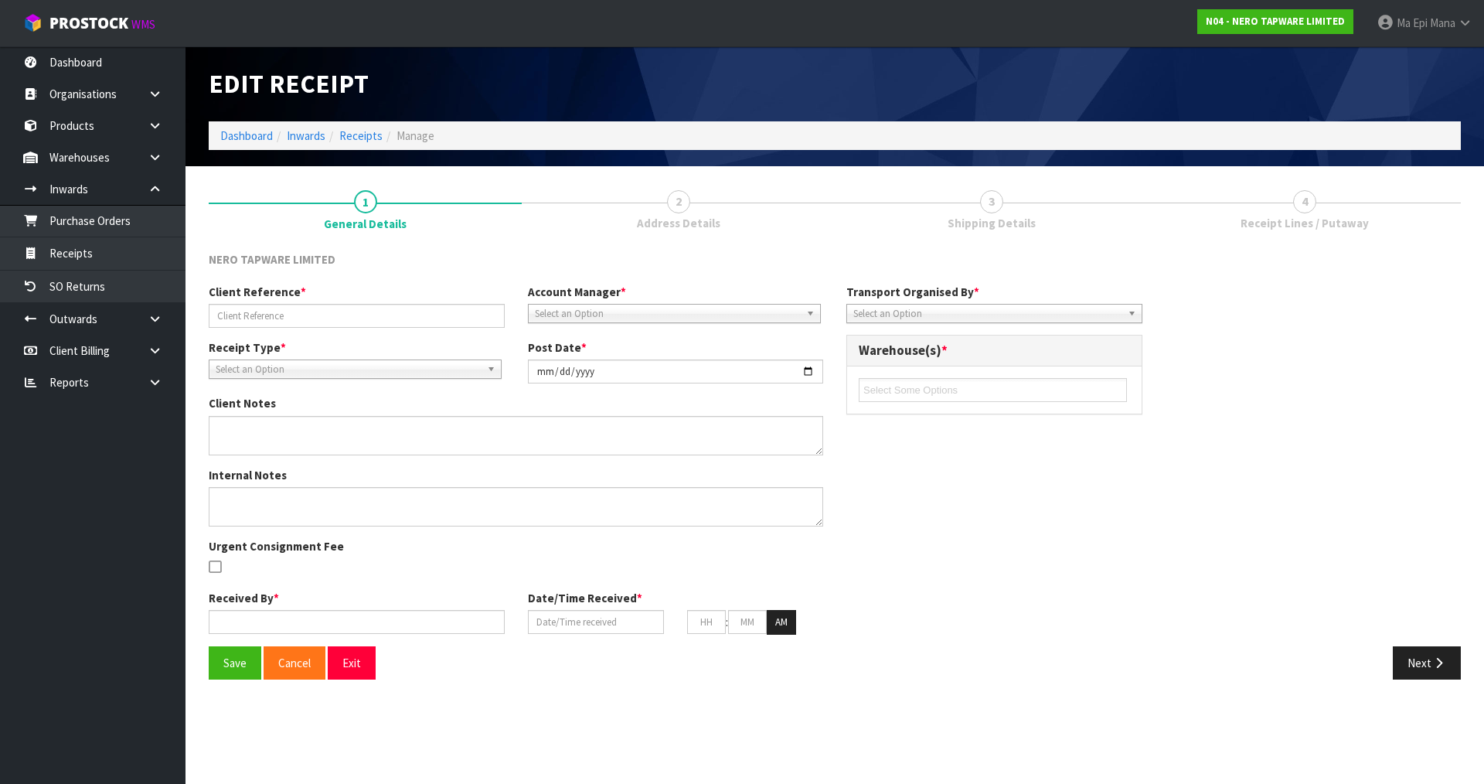
type input "09"
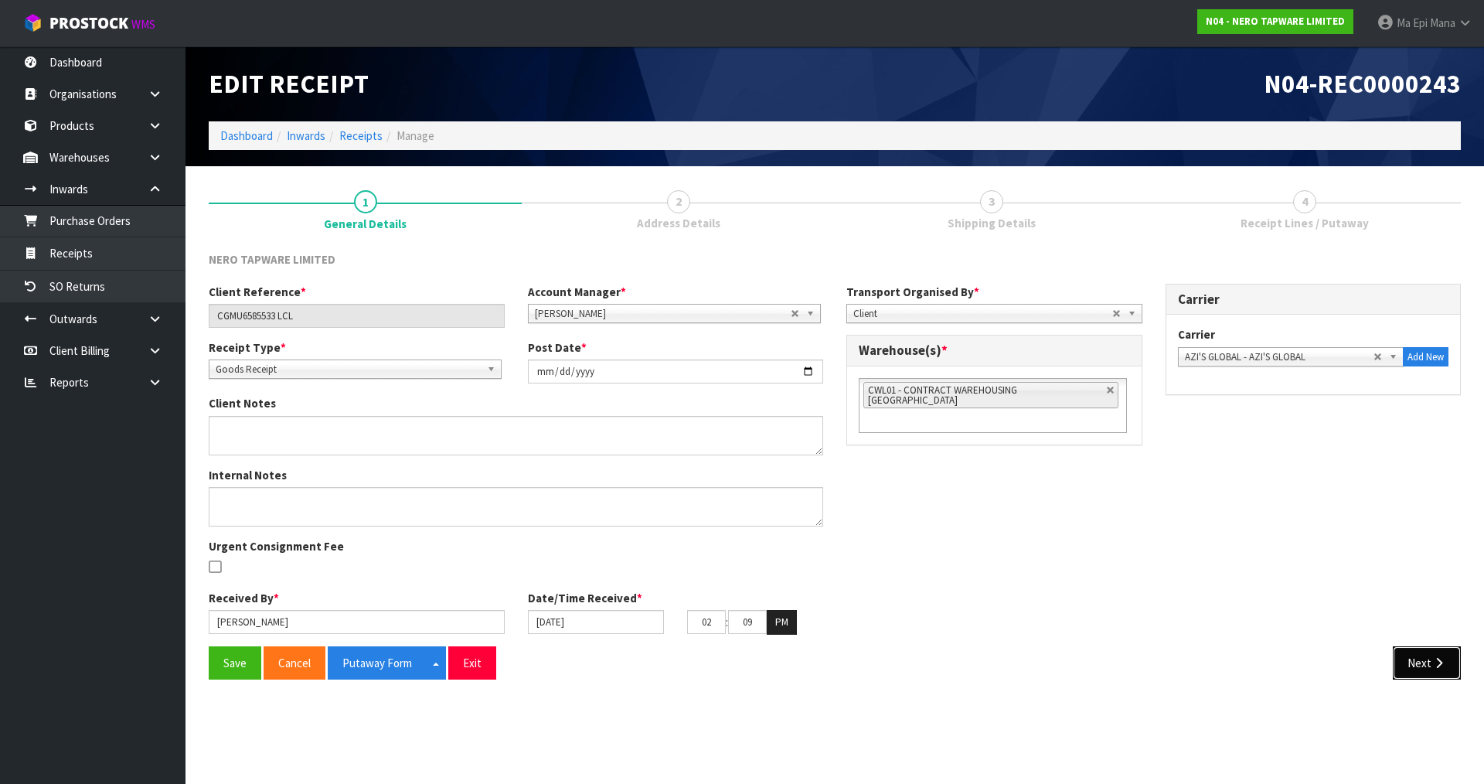
click at [1457, 656] on button "Next" at bounding box center [1427, 662] width 68 height 33
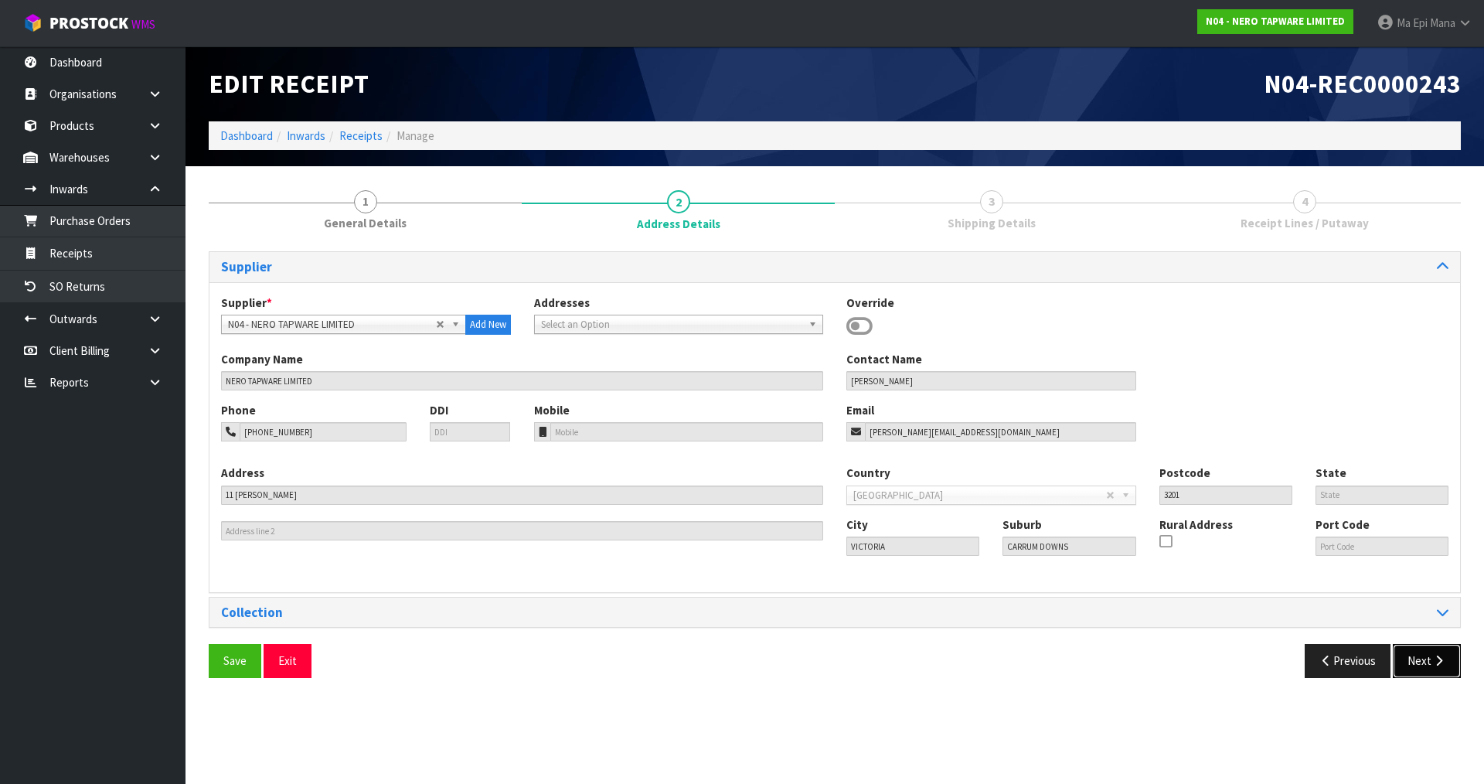
click at [1457, 656] on button "Next" at bounding box center [1427, 660] width 68 height 33
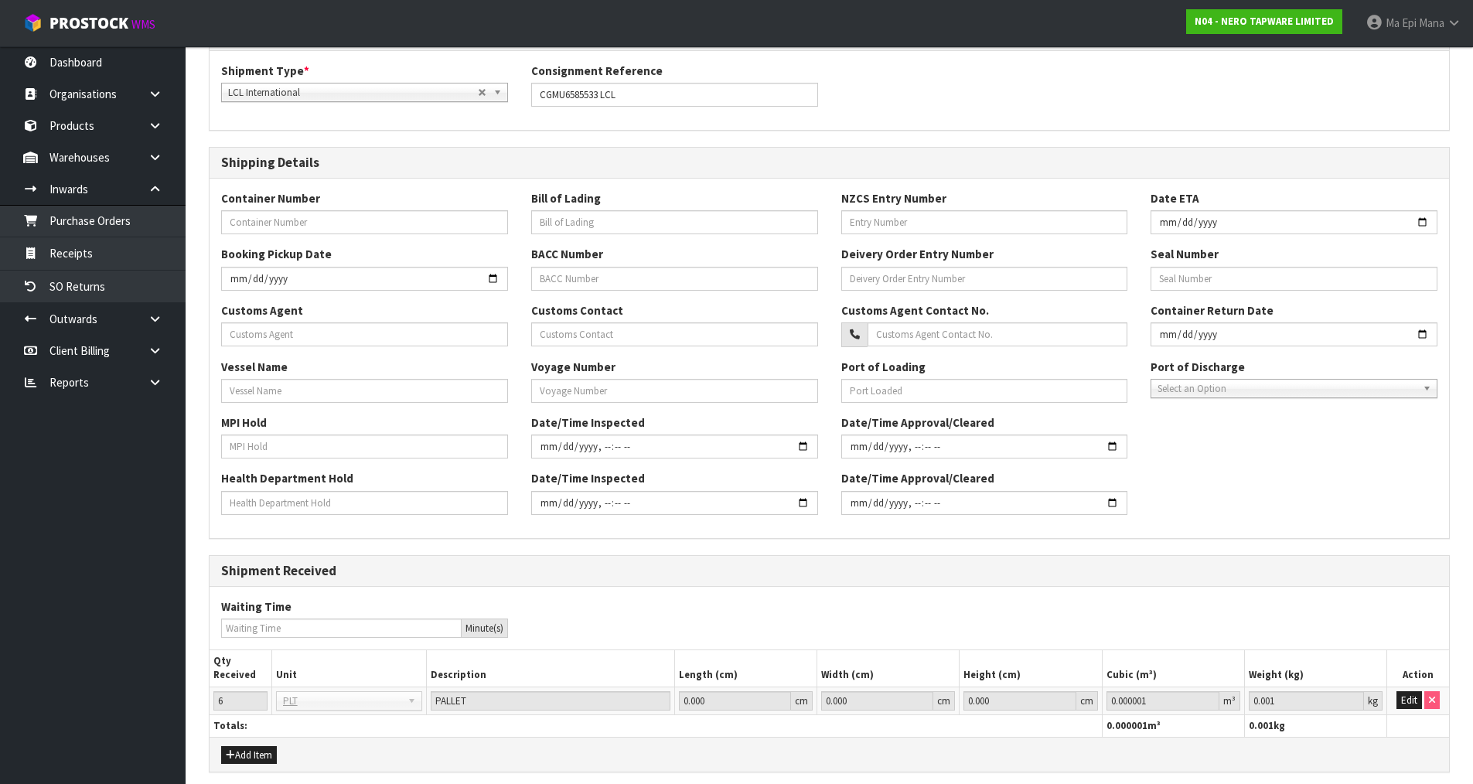
scroll to position [294, 0]
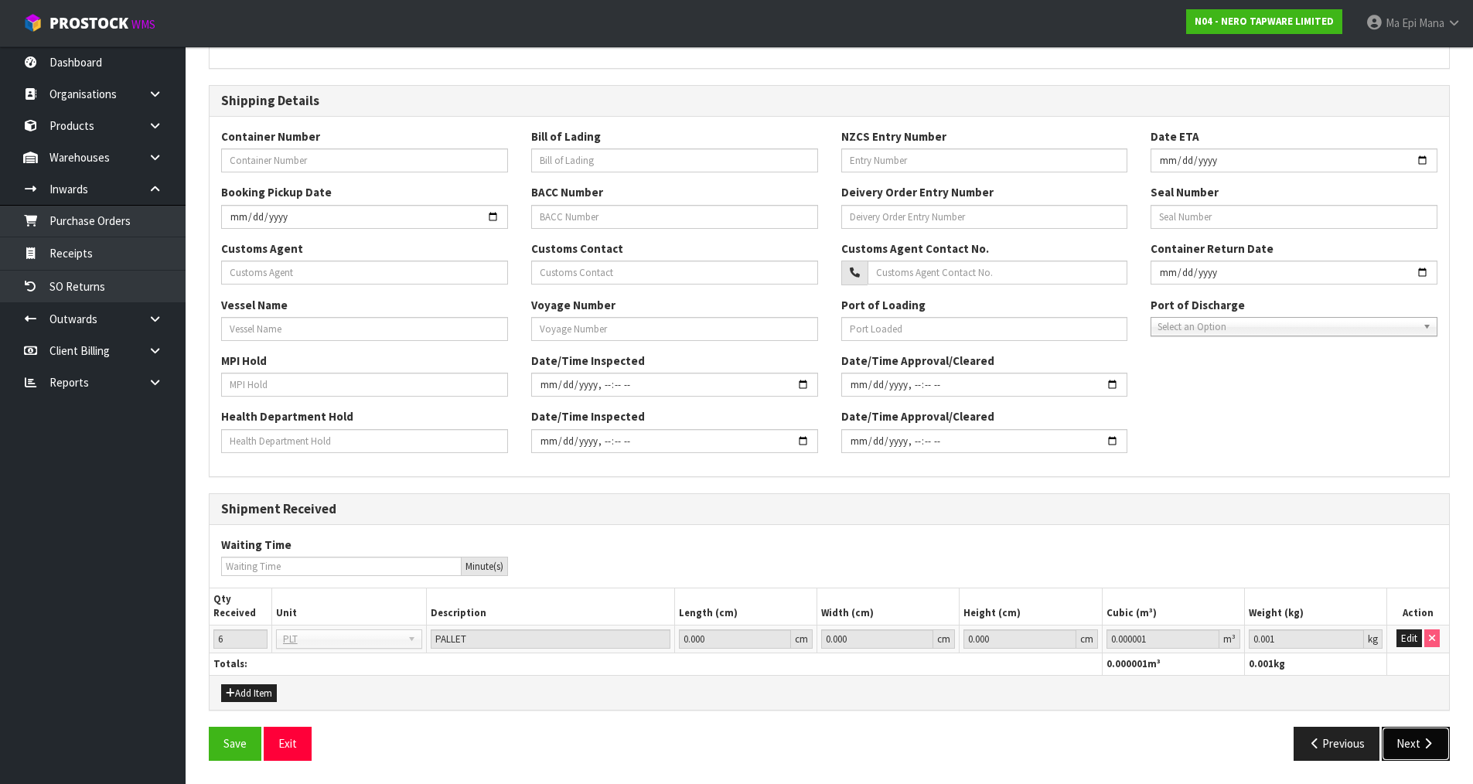
click at [1419, 734] on button "Next" at bounding box center [1416, 743] width 68 height 33
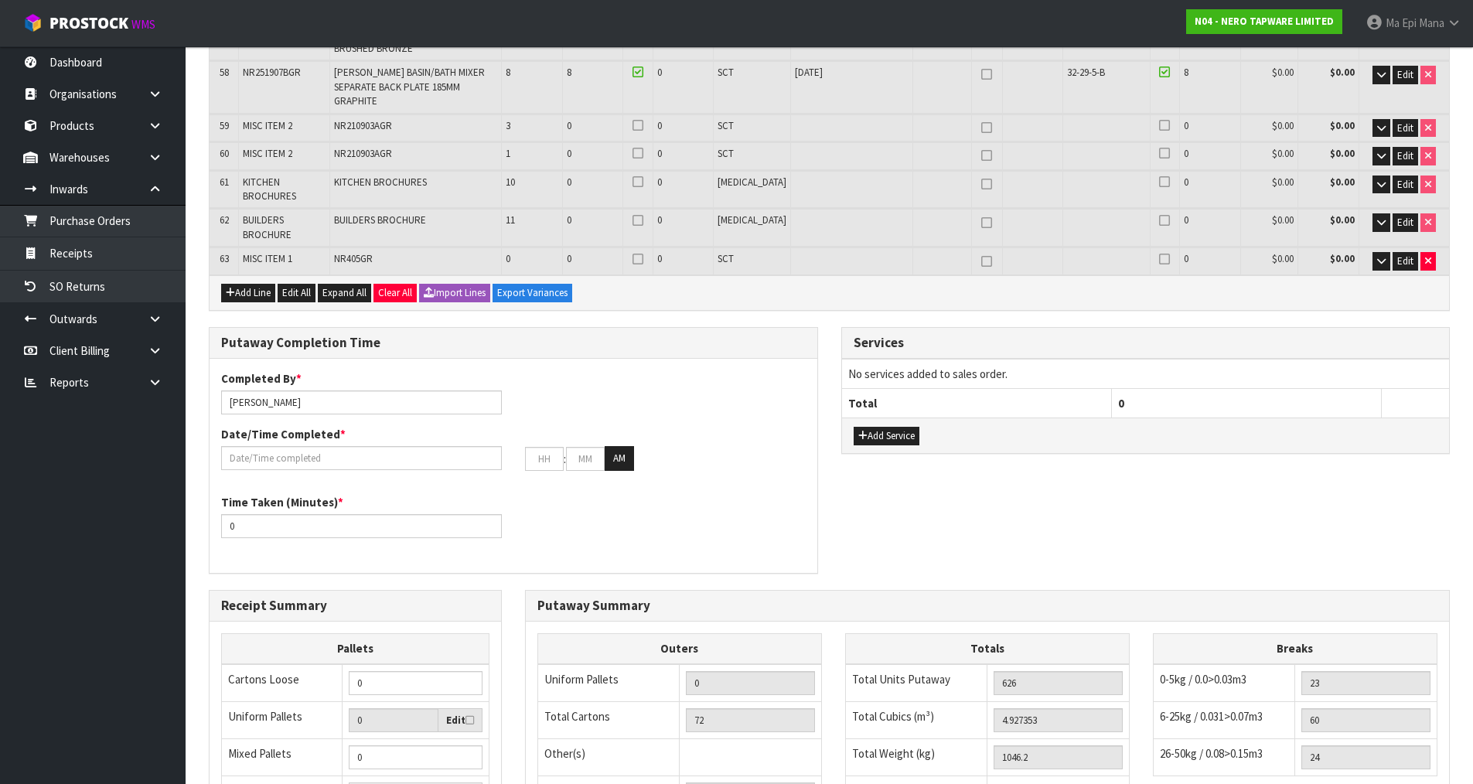
scroll to position [2519, 0]
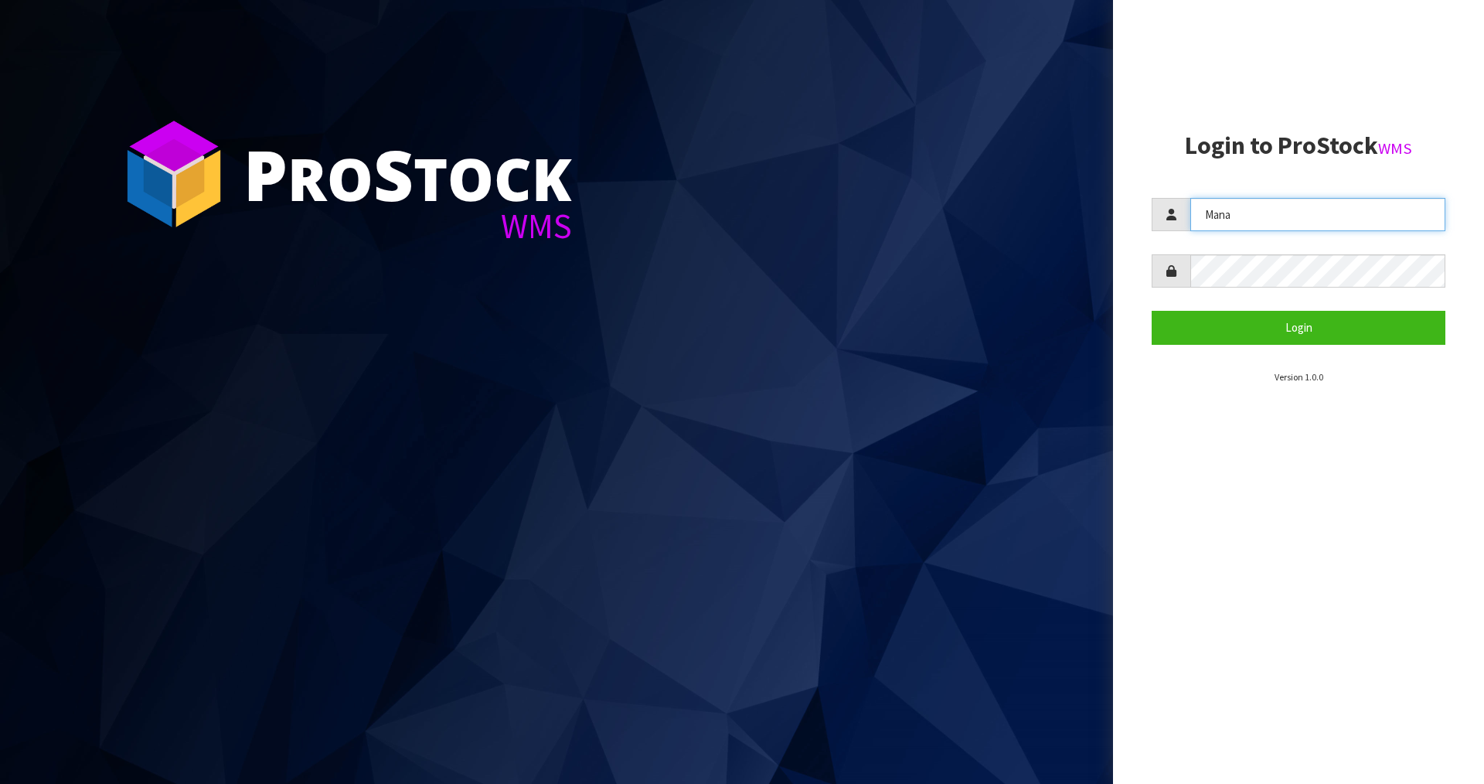
drag, startPoint x: 1259, startPoint y: 223, endPoint x: 1051, endPoint y: 242, distance: 208.0
click at [1051, 242] on div "P ro S tock WMS Login to ProStock WMS Mana Login Version 1.0.0" at bounding box center [742, 392] width 1484 height 784
type input "[PERSON_NAME]"
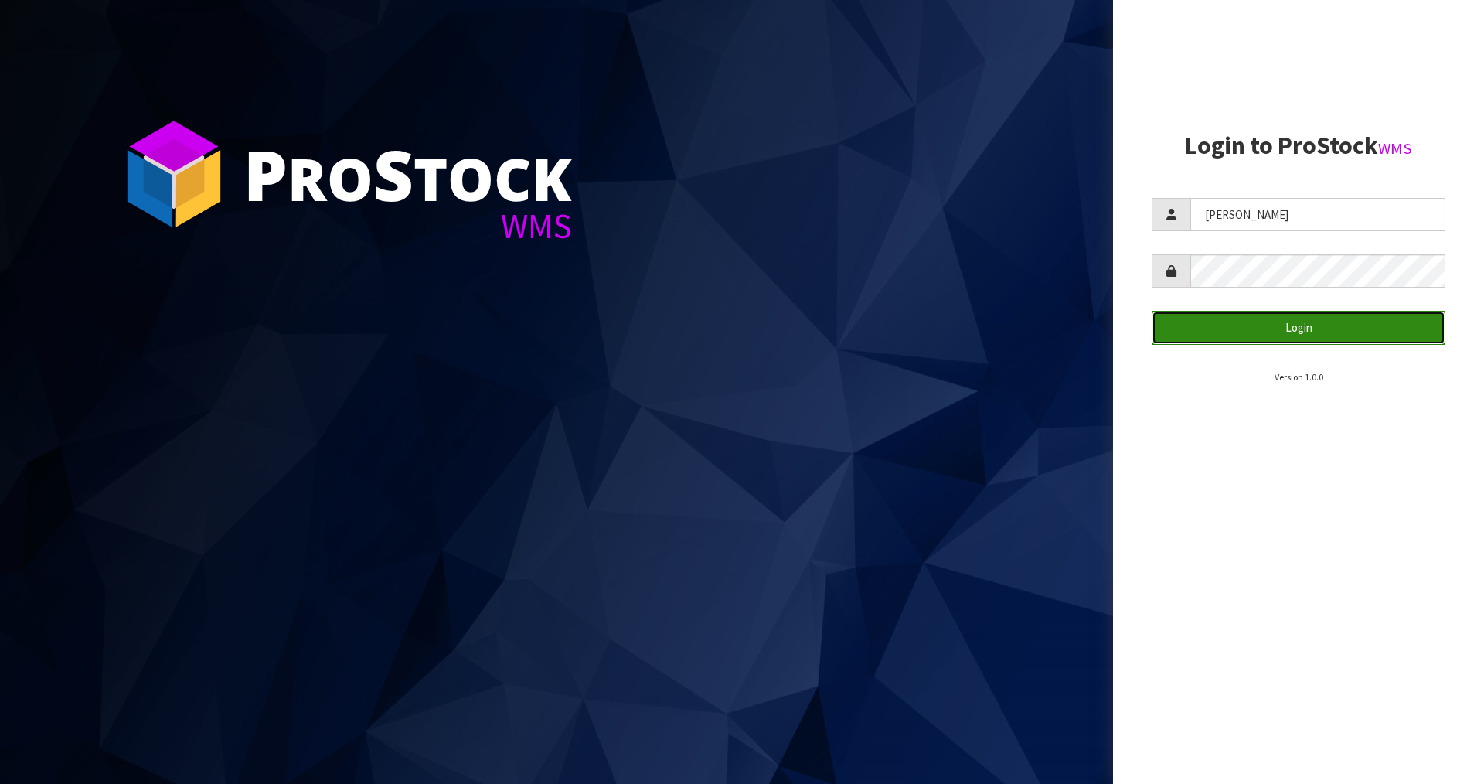
click at [1276, 319] on button "Login" at bounding box center [1299, 327] width 294 height 33
